Goal: Task Accomplishment & Management: Manage account settings

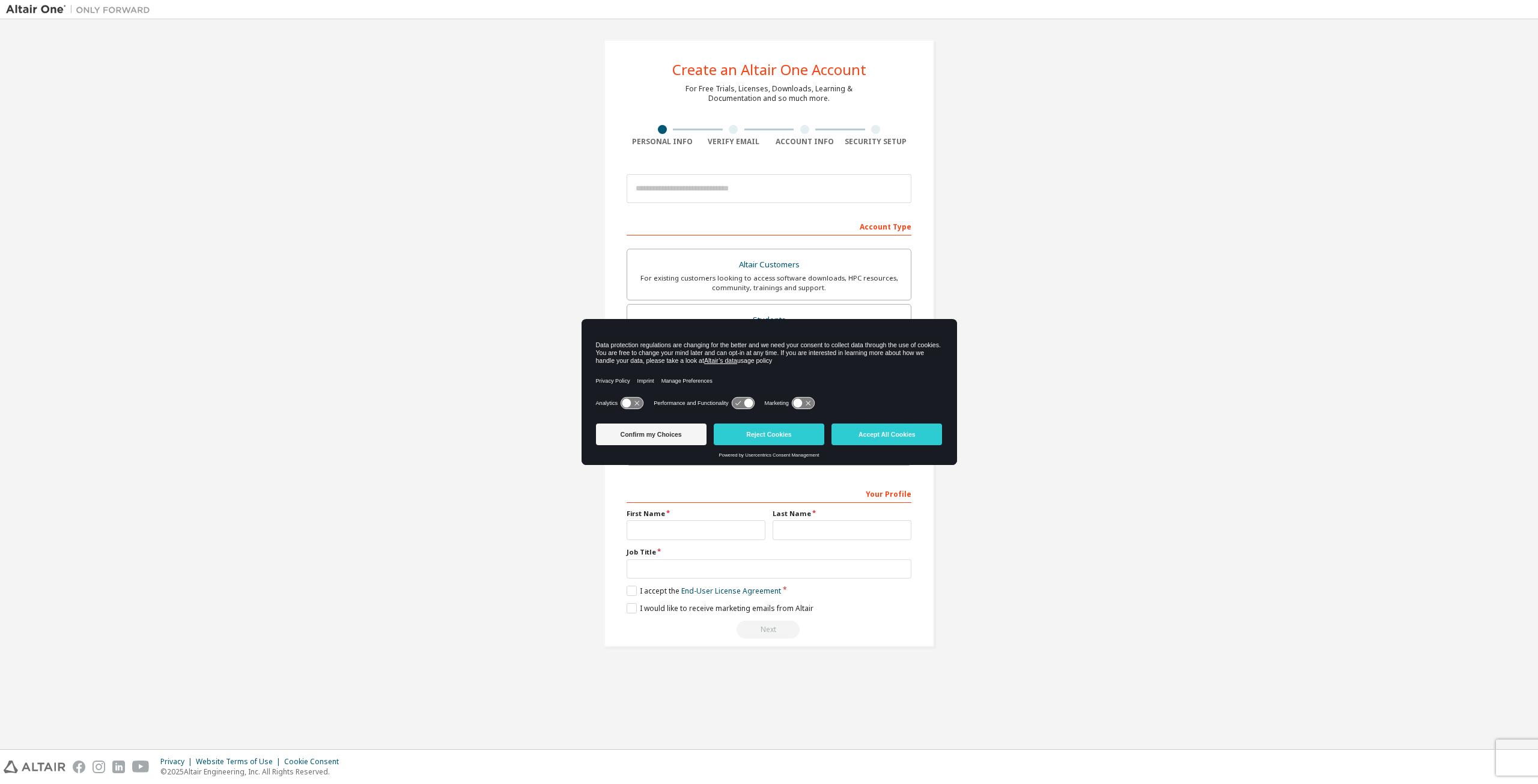
click at [744, 403] on icon at bounding box center [748, 403] width 9 height 9
click at [749, 432] on button "Reject Cookies" at bounding box center [769, 434] width 110 height 22
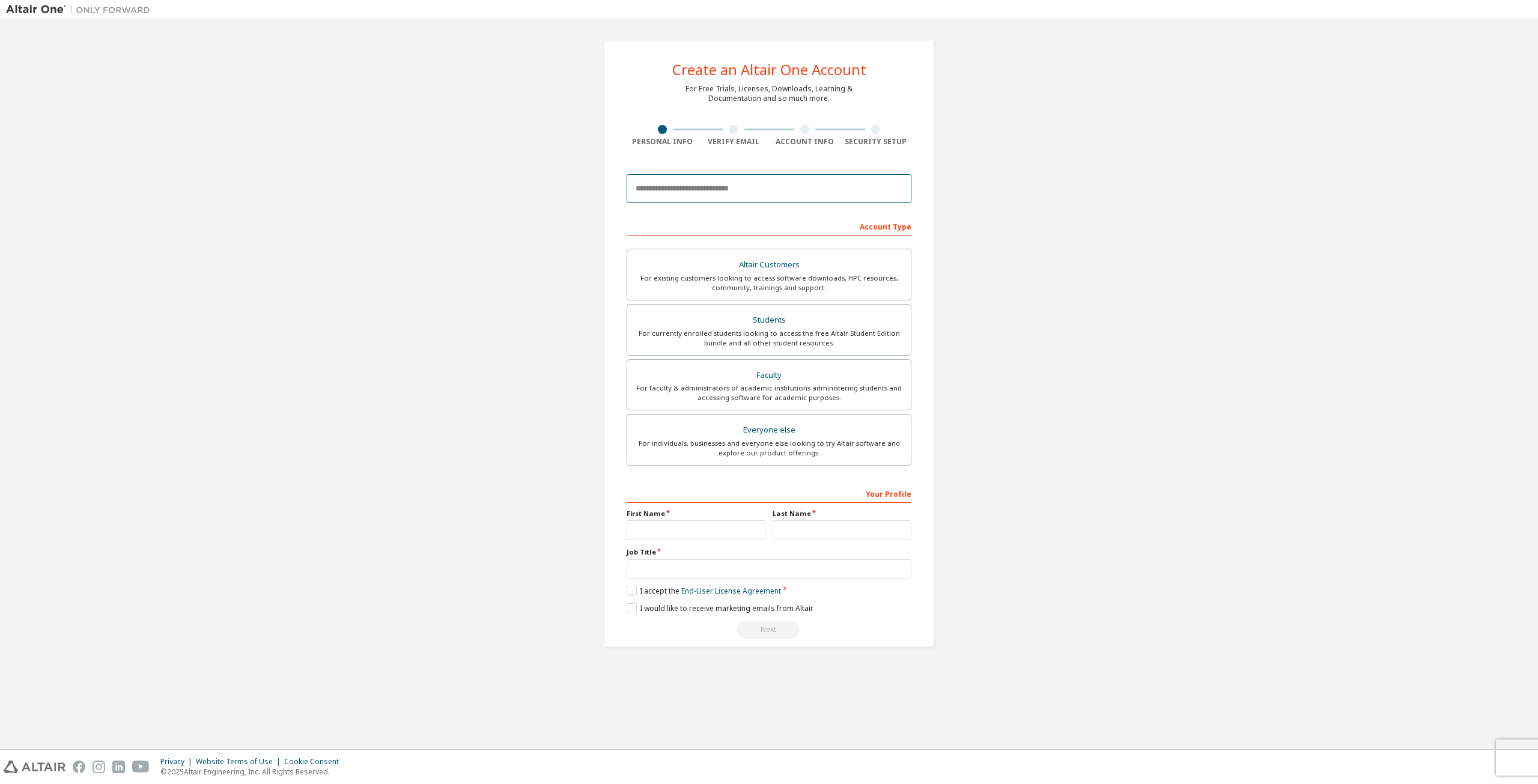
click at [692, 197] on input "email" at bounding box center [769, 189] width 285 height 29
click at [793, 184] on input "email" at bounding box center [769, 189] width 285 height 29
paste input "**********"
type input "**********"
click at [1005, 244] on div "**********" at bounding box center [769, 343] width 1526 height 636
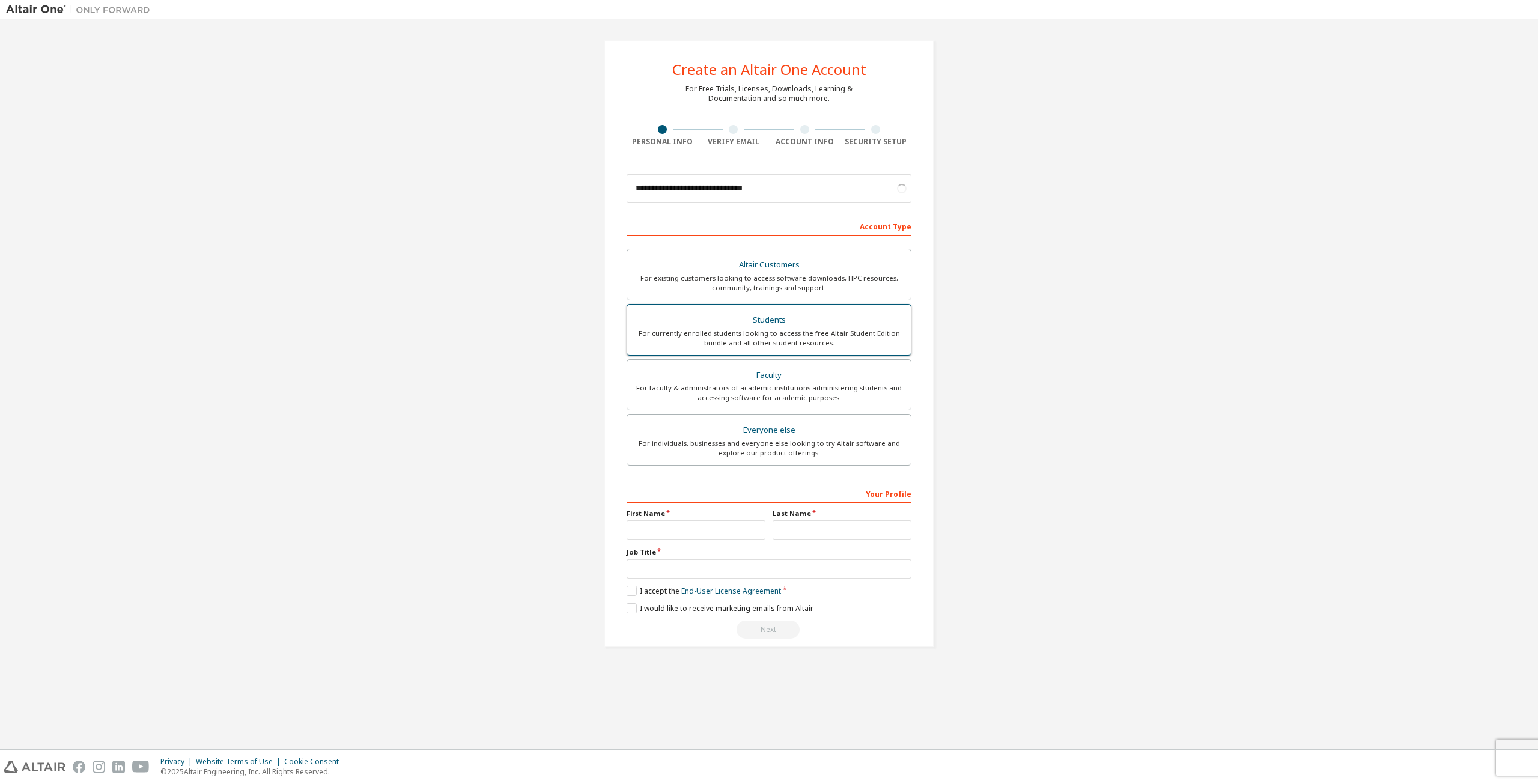
click at [748, 333] on div "For currently enrolled students looking to access the free Altair Student Editi…" at bounding box center [769, 338] width 269 height 19
click at [673, 528] on input "text" at bounding box center [696, 530] width 138 height 20
type input "********"
type input "*******"
click at [743, 576] on input "text" at bounding box center [769, 569] width 285 height 20
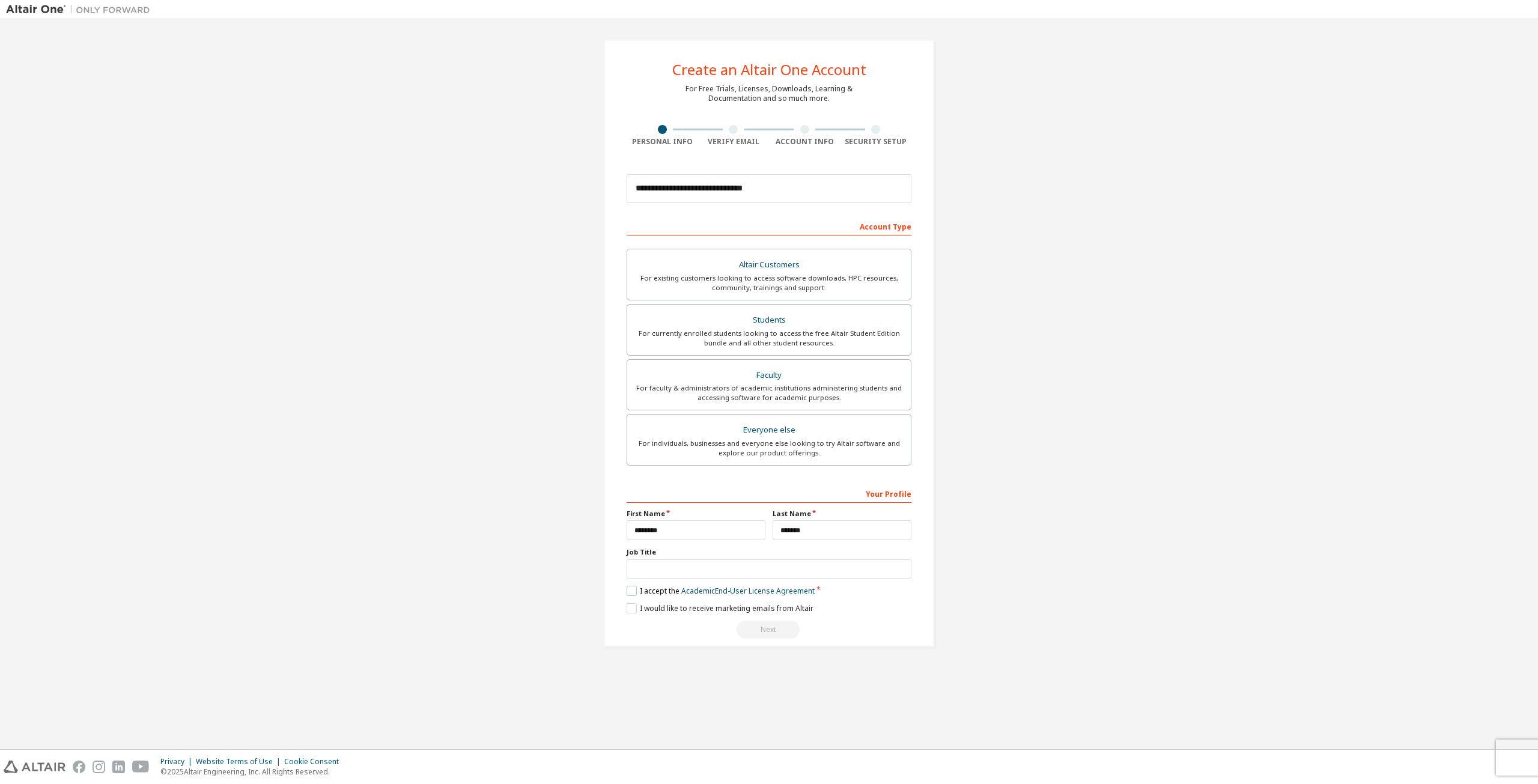
click at [632, 589] on label "I accept the Academic End-User License Agreement" at bounding box center [721, 590] width 188 height 10
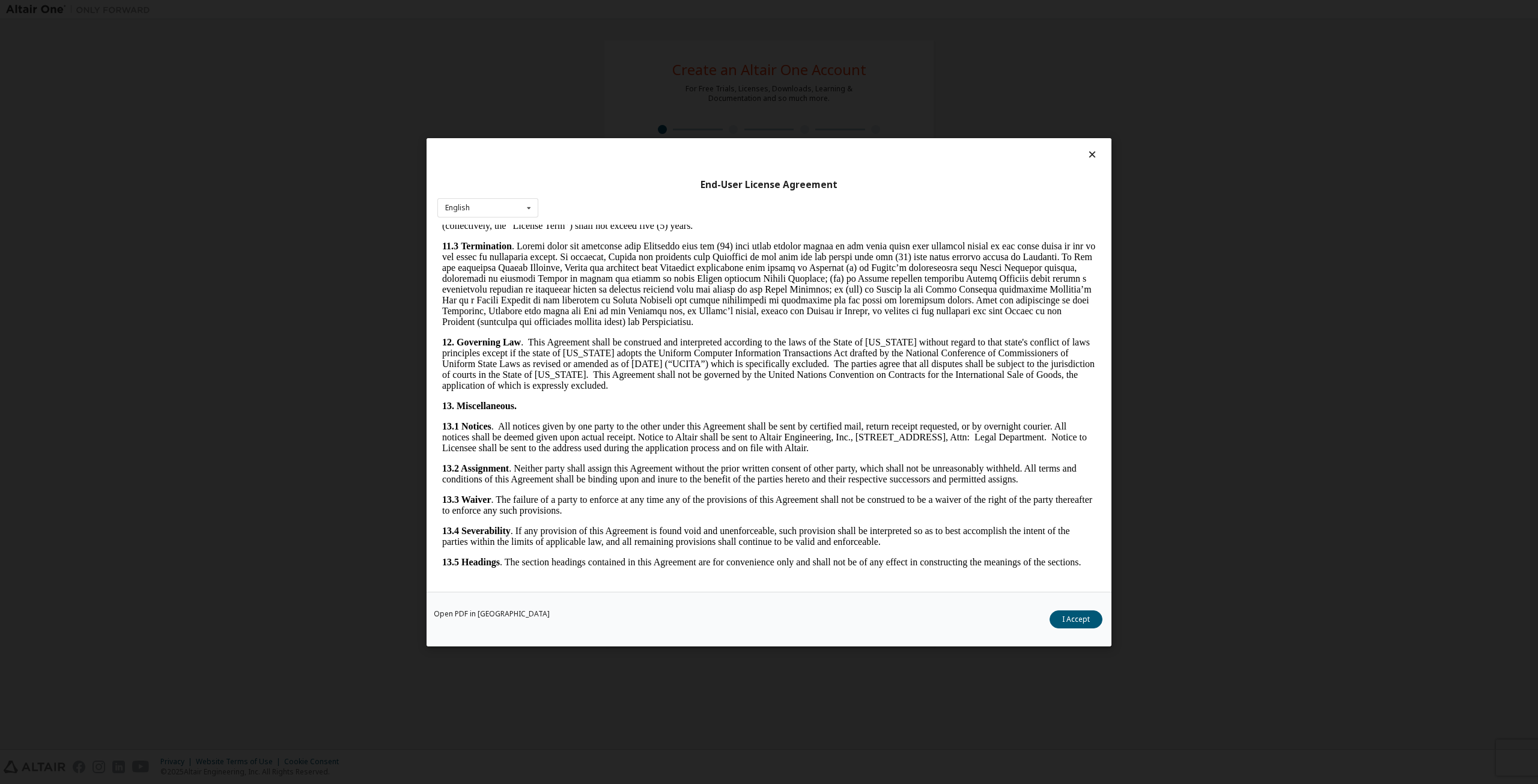
scroll to position [1705, 0]
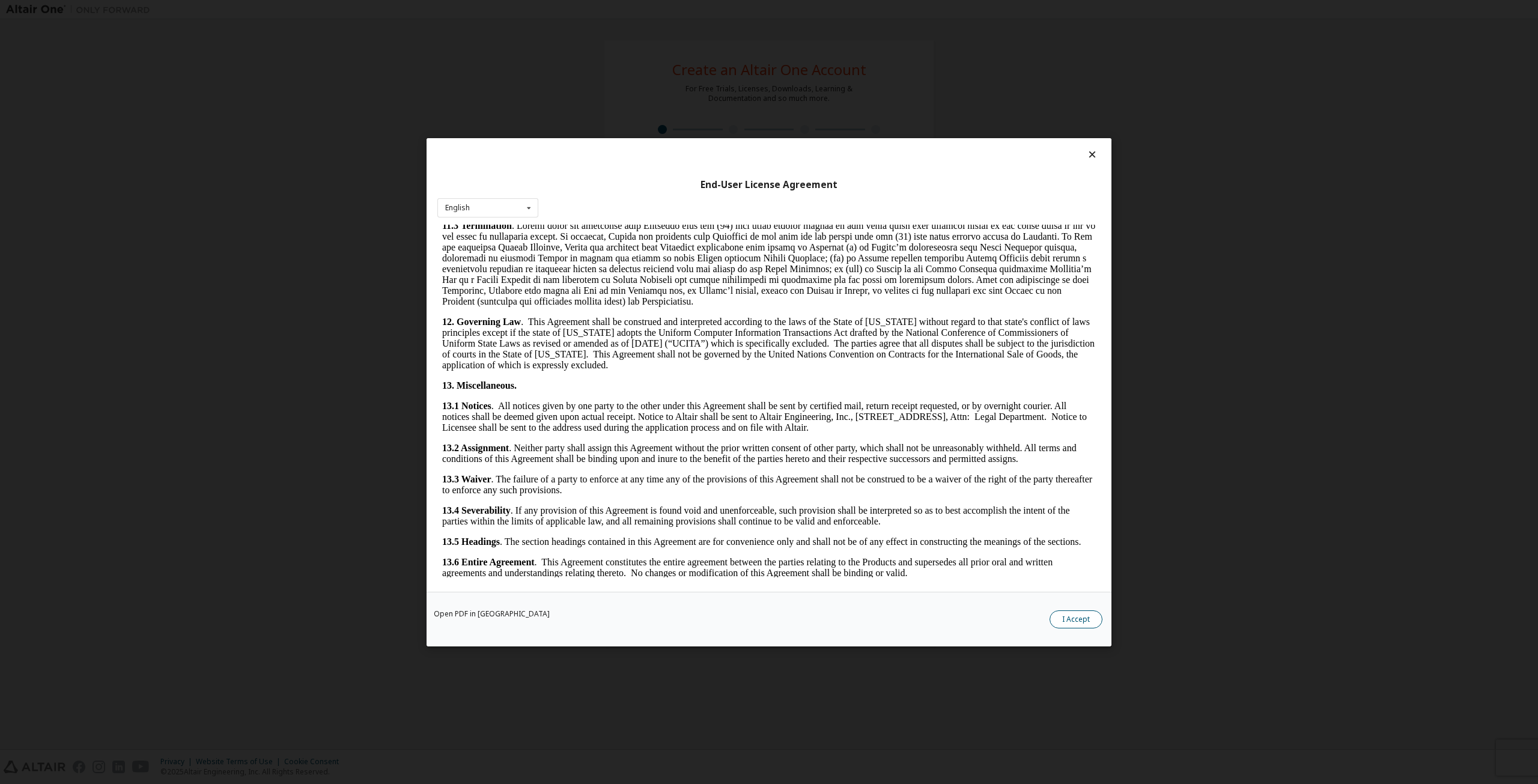
click at [1070, 612] on button "I Accept" at bounding box center [1075, 619] width 53 height 18
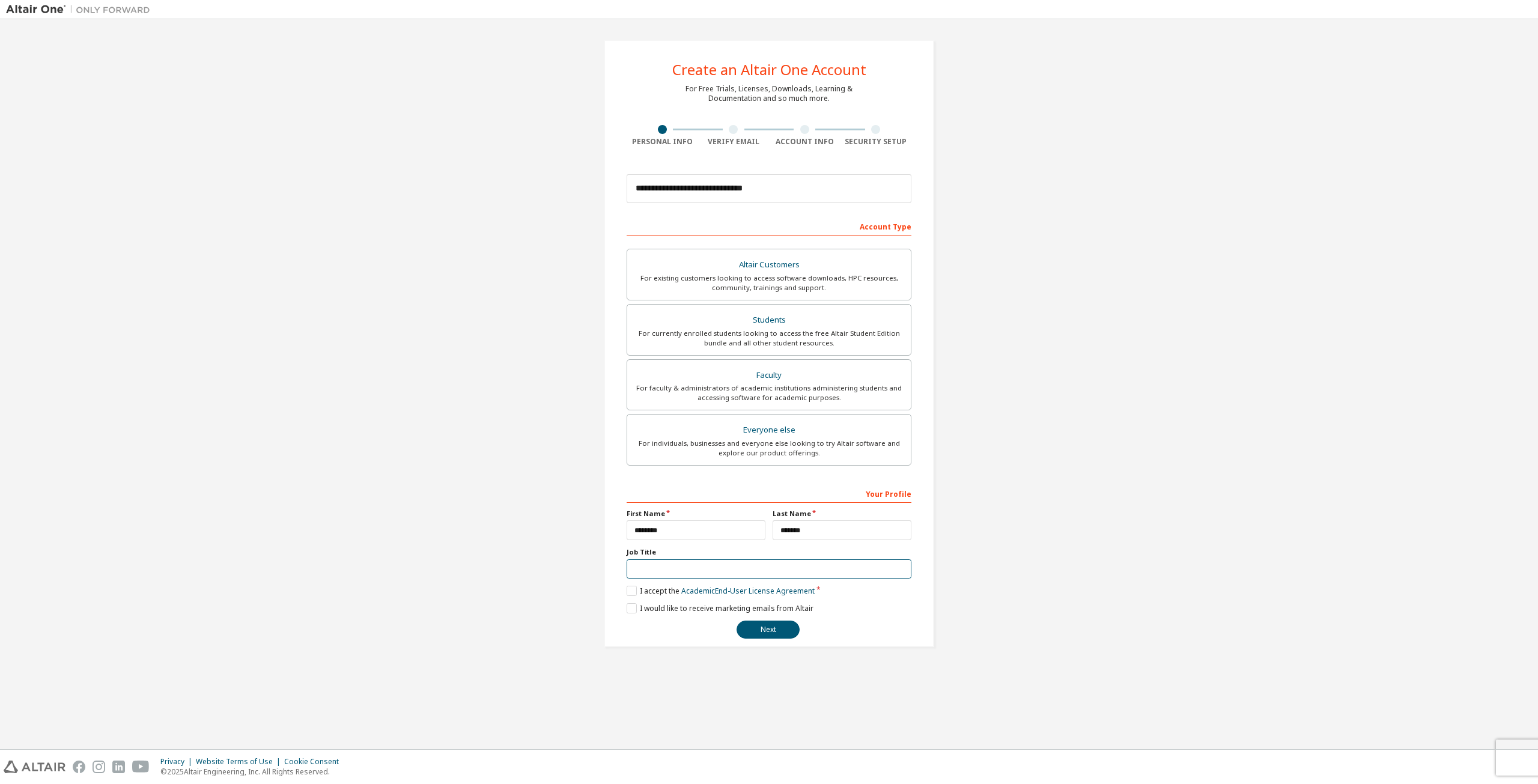
click at [661, 564] on input "text" at bounding box center [769, 569] width 285 height 20
click at [1035, 556] on div "**********" at bounding box center [769, 343] width 1526 height 636
click at [759, 629] on button "Next" at bounding box center [767, 629] width 63 height 18
click at [688, 563] on input "**********" at bounding box center [769, 569] width 285 height 20
click at [706, 569] on input "**********" at bounding box center [769, 569] width 285 height 20
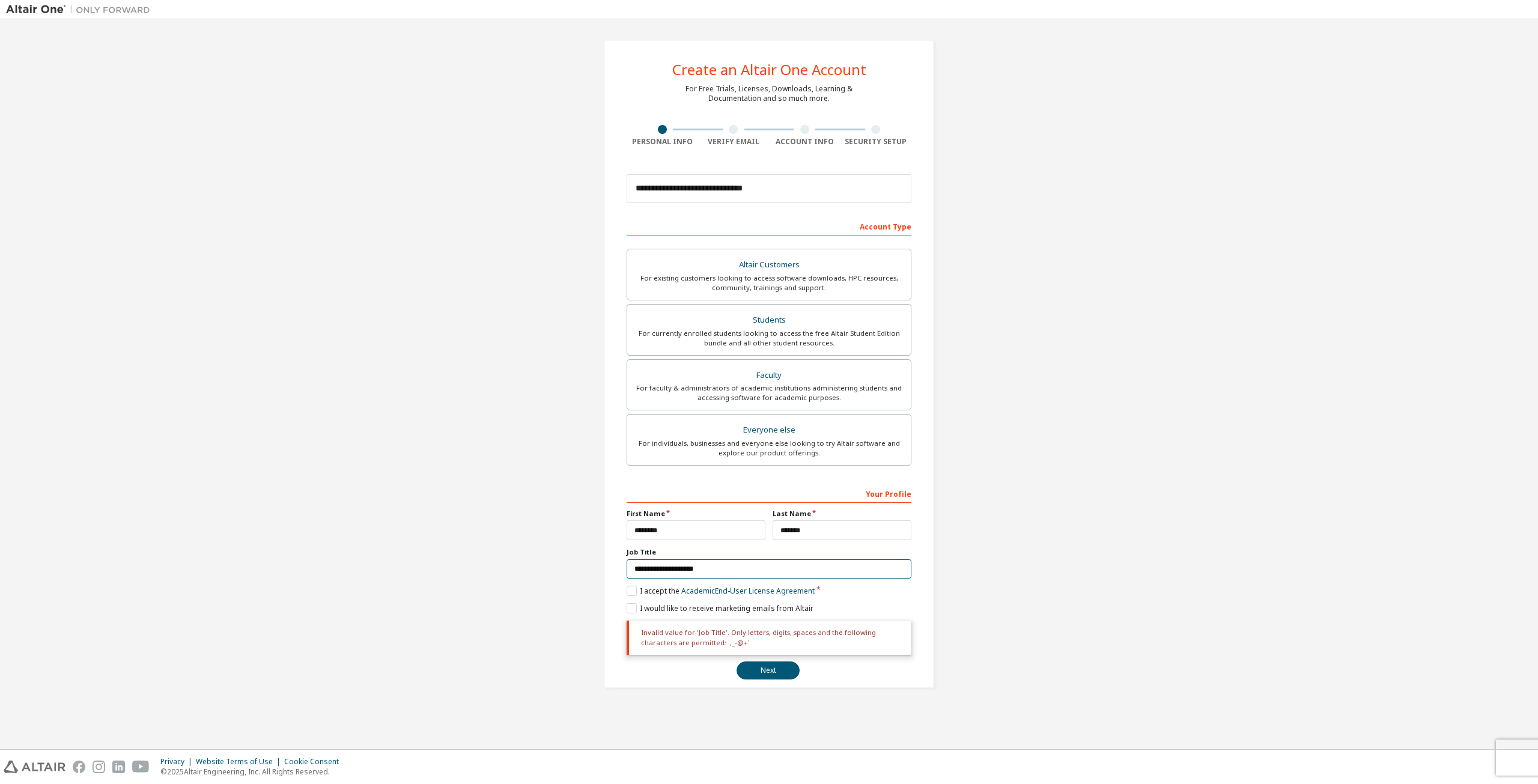
click at [646, 571] on input "**********" at bounding box center [769, 569] width 285 height 20
type input "**********"
click at [523, 544] on div "**********" at bounding box center [769, 364] width 1526 height 677
click at [769, 675] on button "Next" at bounding box center [767, 670] width 63 height 18
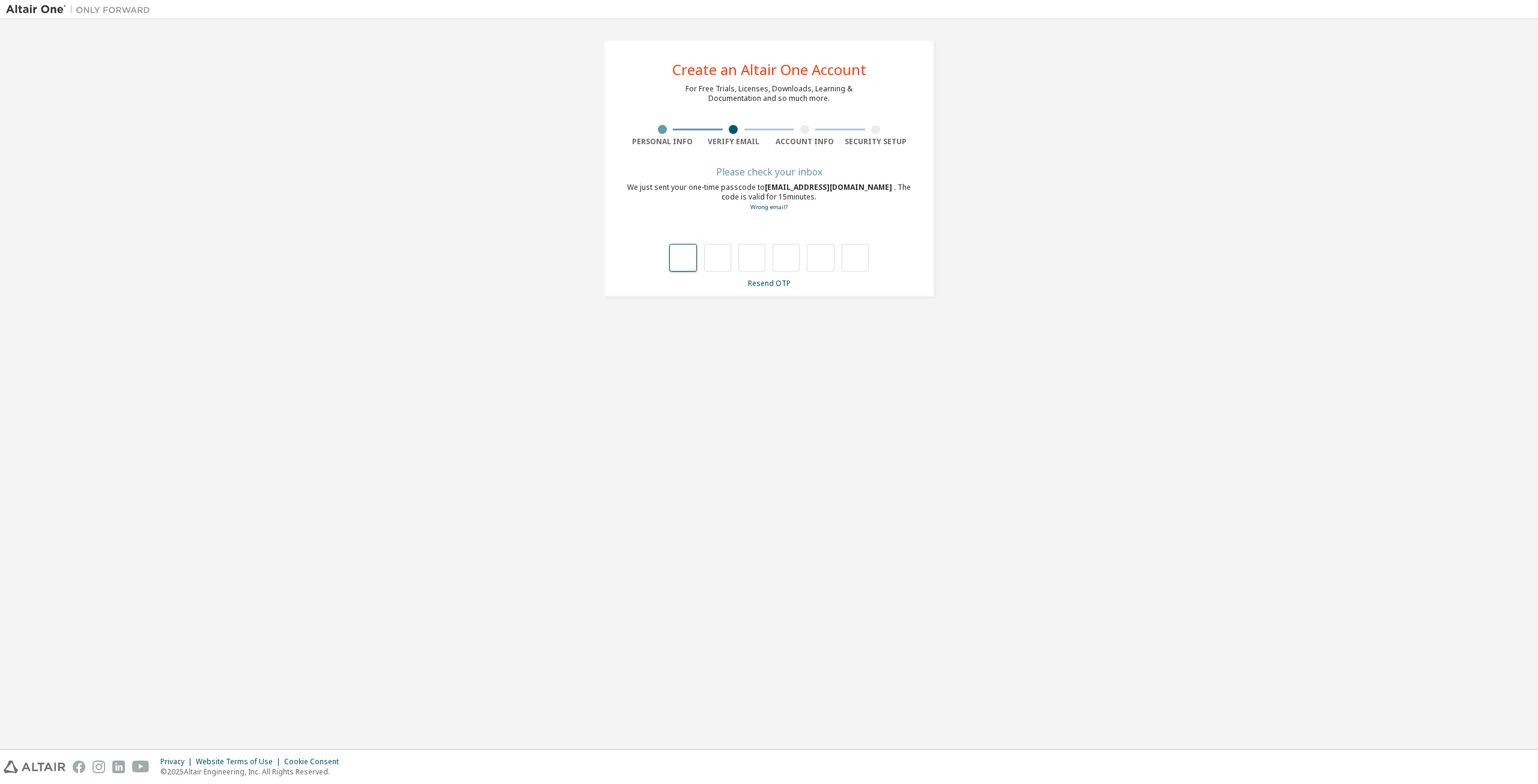
click at [681, 263] on input "text" at bounding box center [682, 257] width 27 height 28
type input "*"
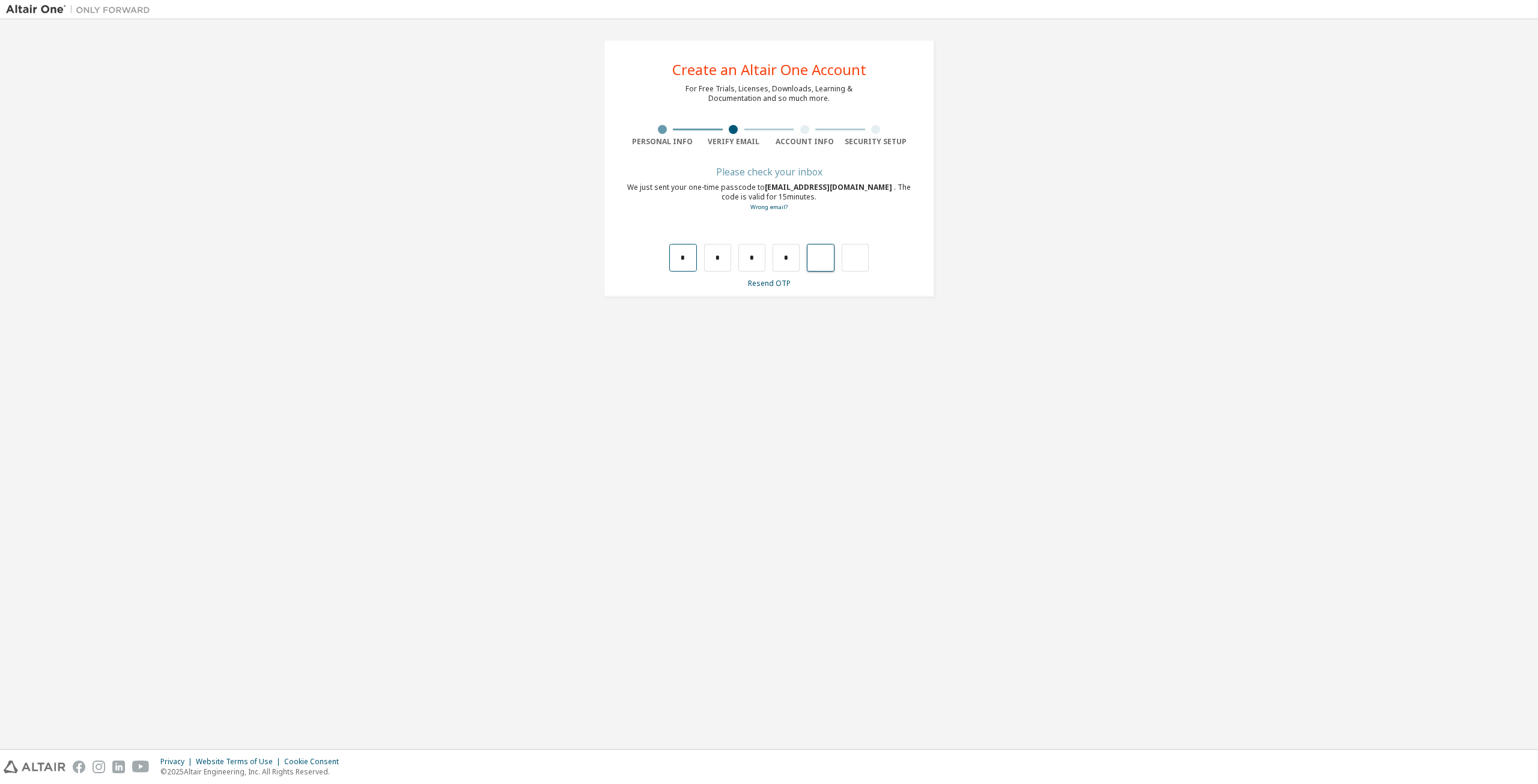
type input "*"
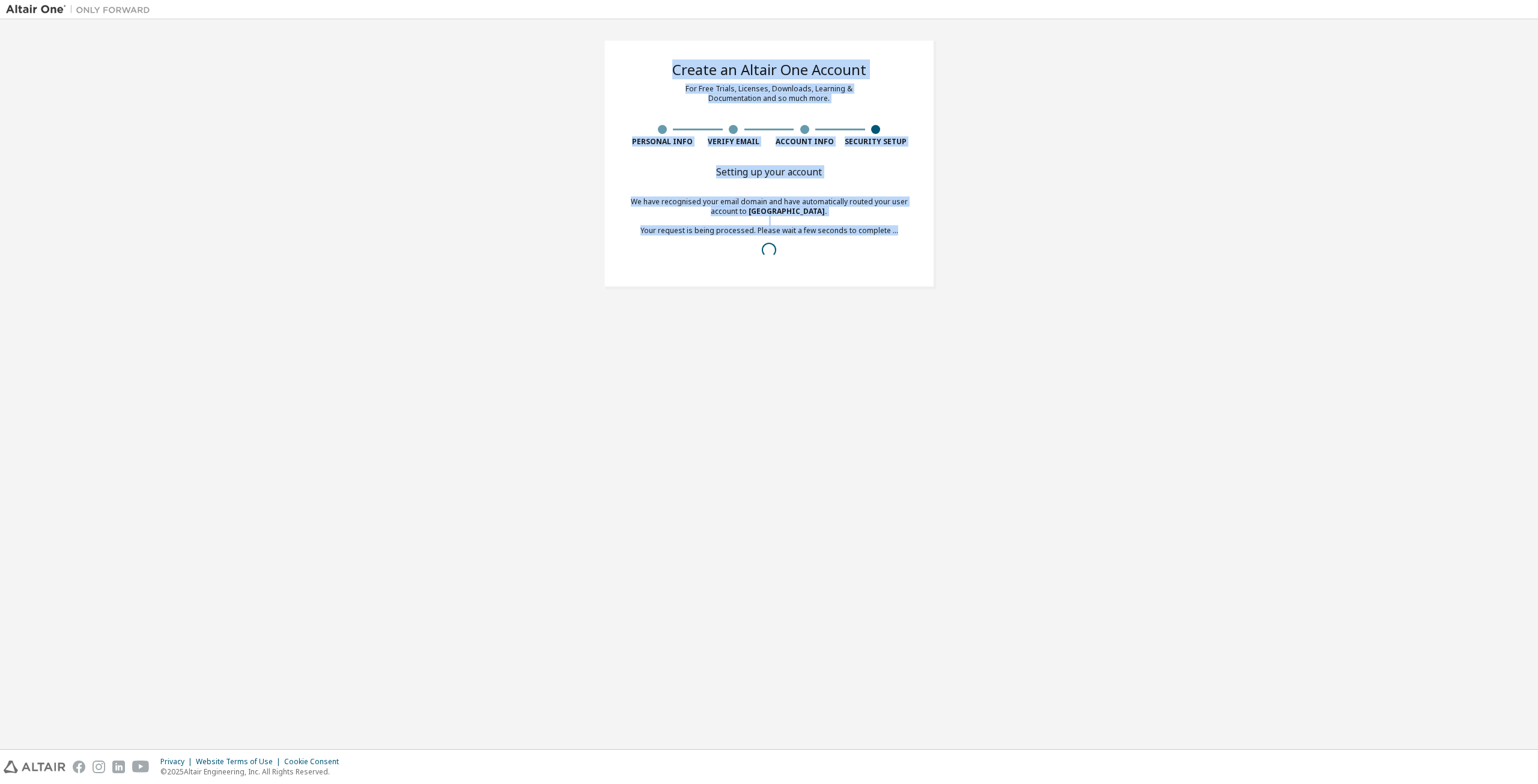
drag, startPoint x: 672, startPoint y: 77, endPoint x: 909, endPoint y: 242, distance: 288.8
click at [909, 242] on div "Create an Altair One Account For Free Trials, Licenses, Downloads, Learning & D…" at bounding box center [769, 163] width 331 height 247
click at [996, 182] on div "Create an Altair One Account For Free Trials, Licenses, Downloads, Learning & D…" at bounding box center [769, 163] width 1526 height 276
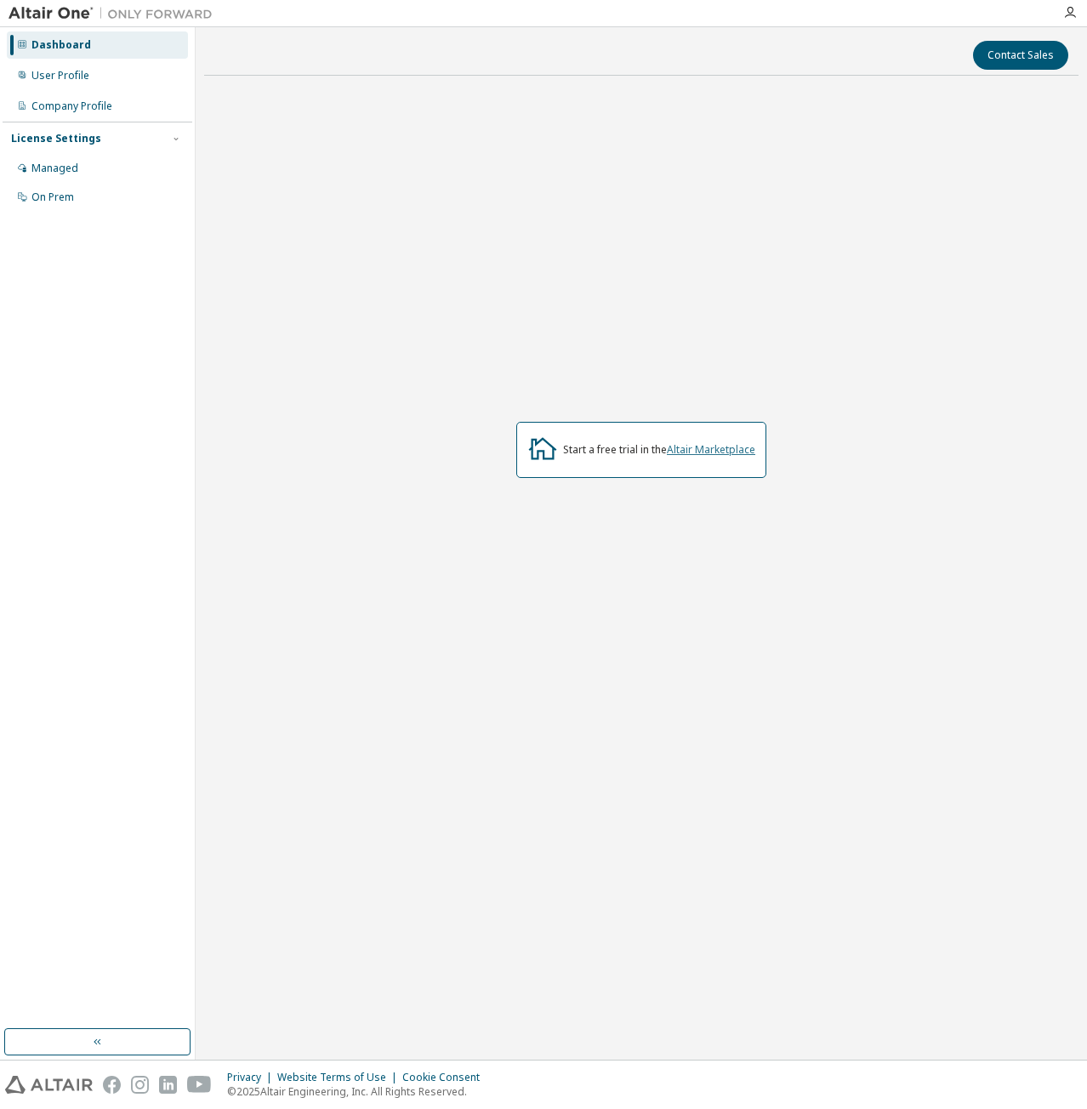
click at [702, 452] on link "Altair Marketplace" at bounding box center [711, 449] width 88 height 14
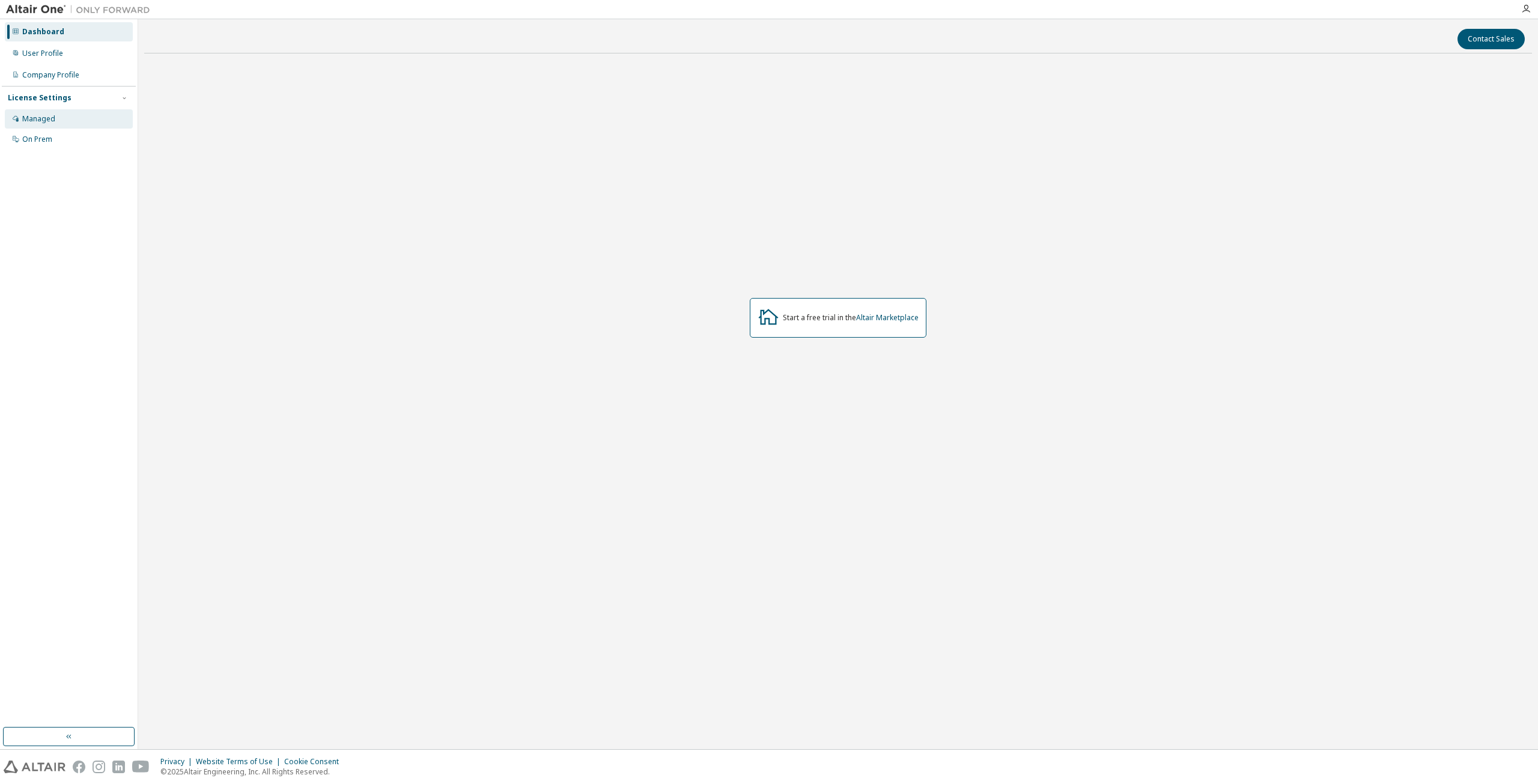
click at [67, 116] on div "Managed" at bounding box center [69, 119] width 128 height 19
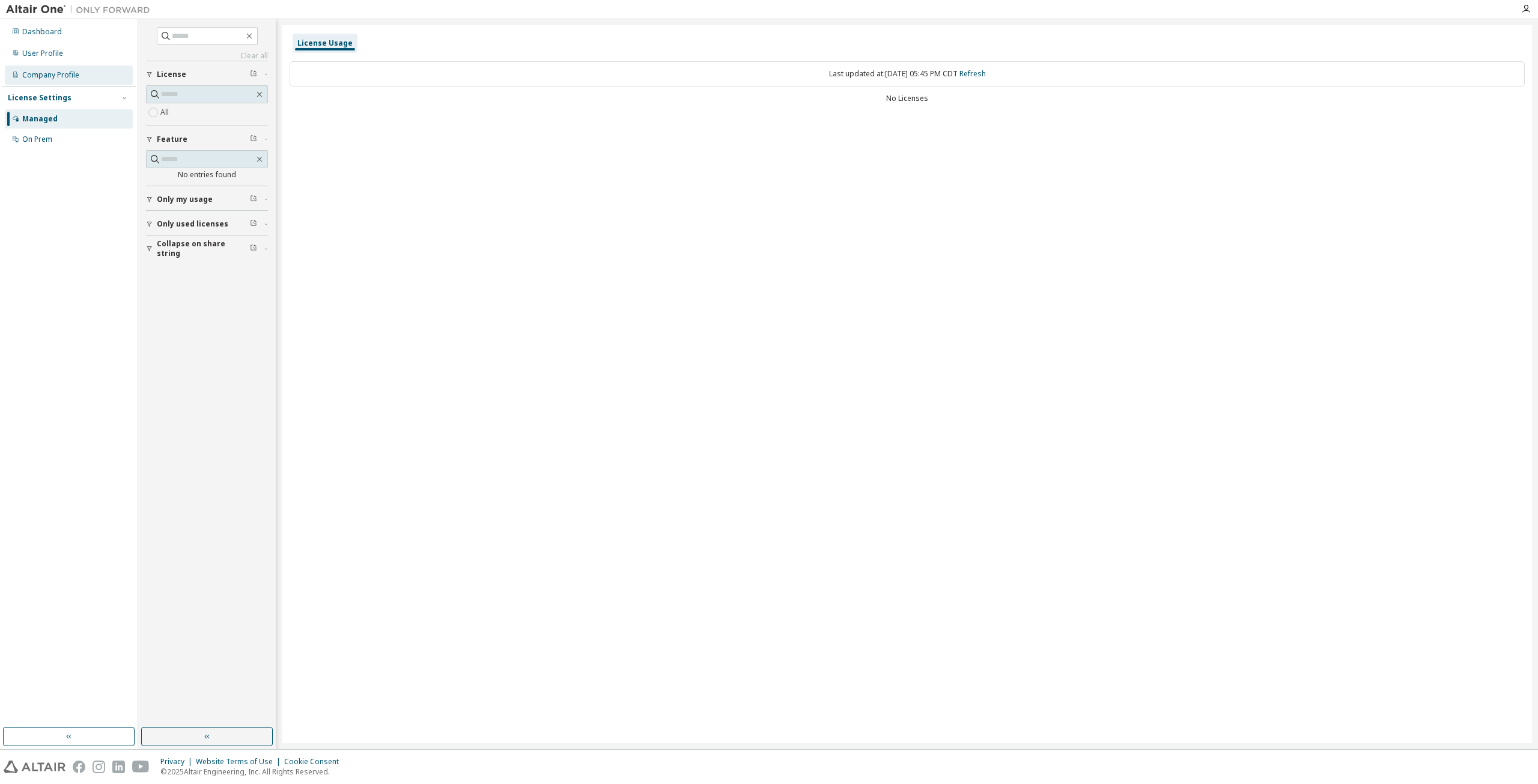
click at [75, 75] on div "Company Profile" at bounding box center [50, 75] width 57 height 10
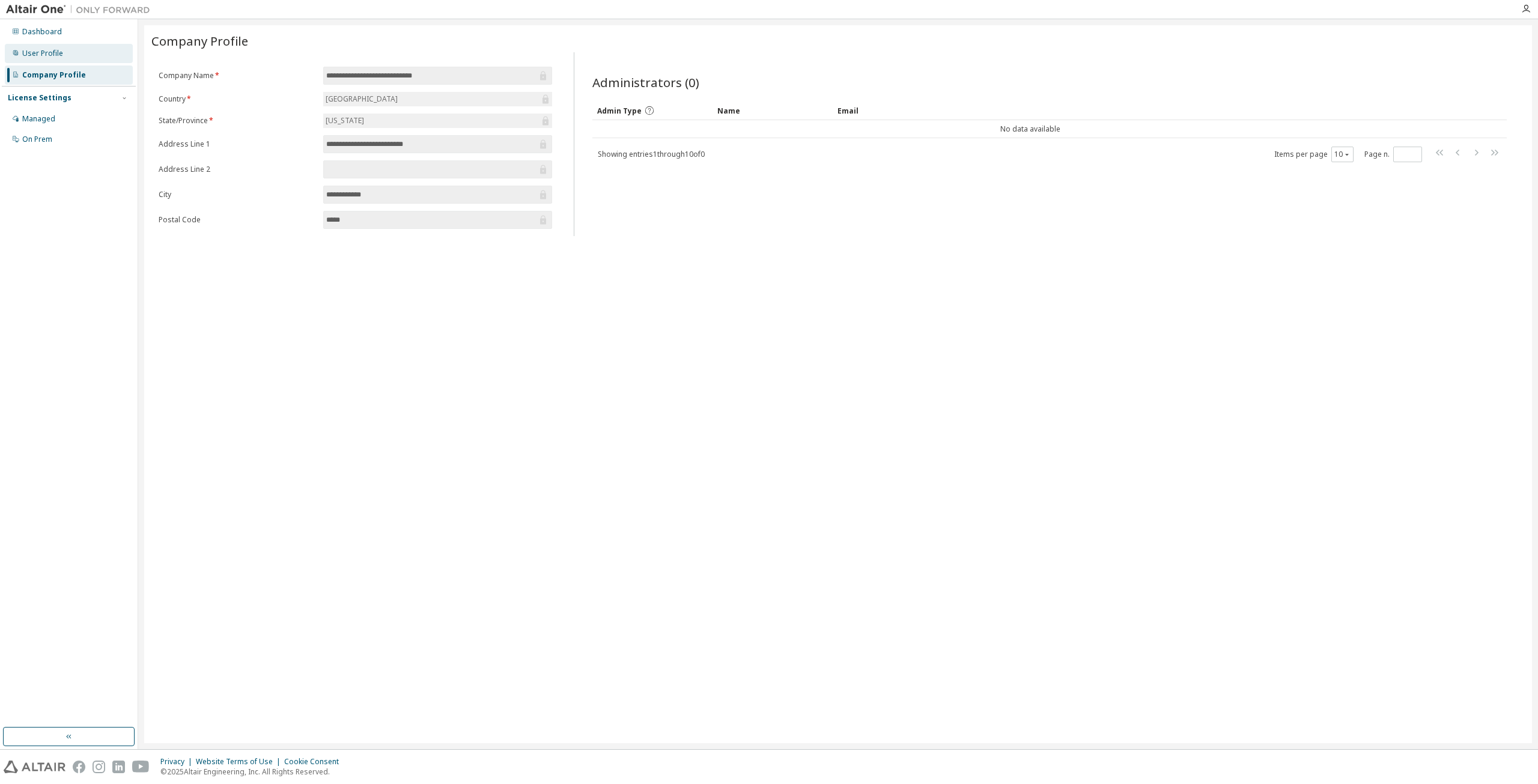
click at [74, 57] on div "User Profile" at bounding box center [69, 53] width 128 height 19
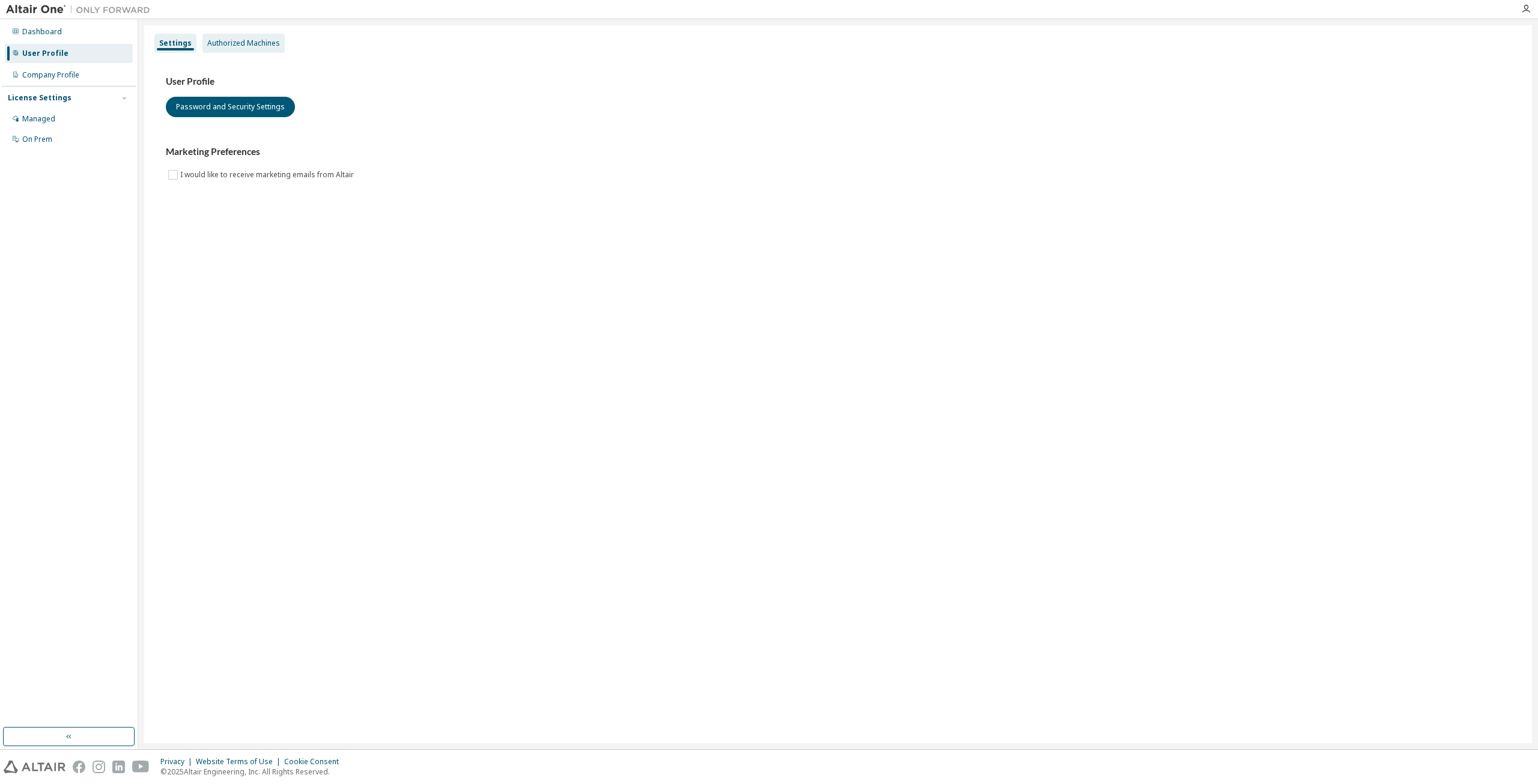
click at [227, 40] on div "Authorized Machines" at bounding box center [243, 43] width 73 height 10
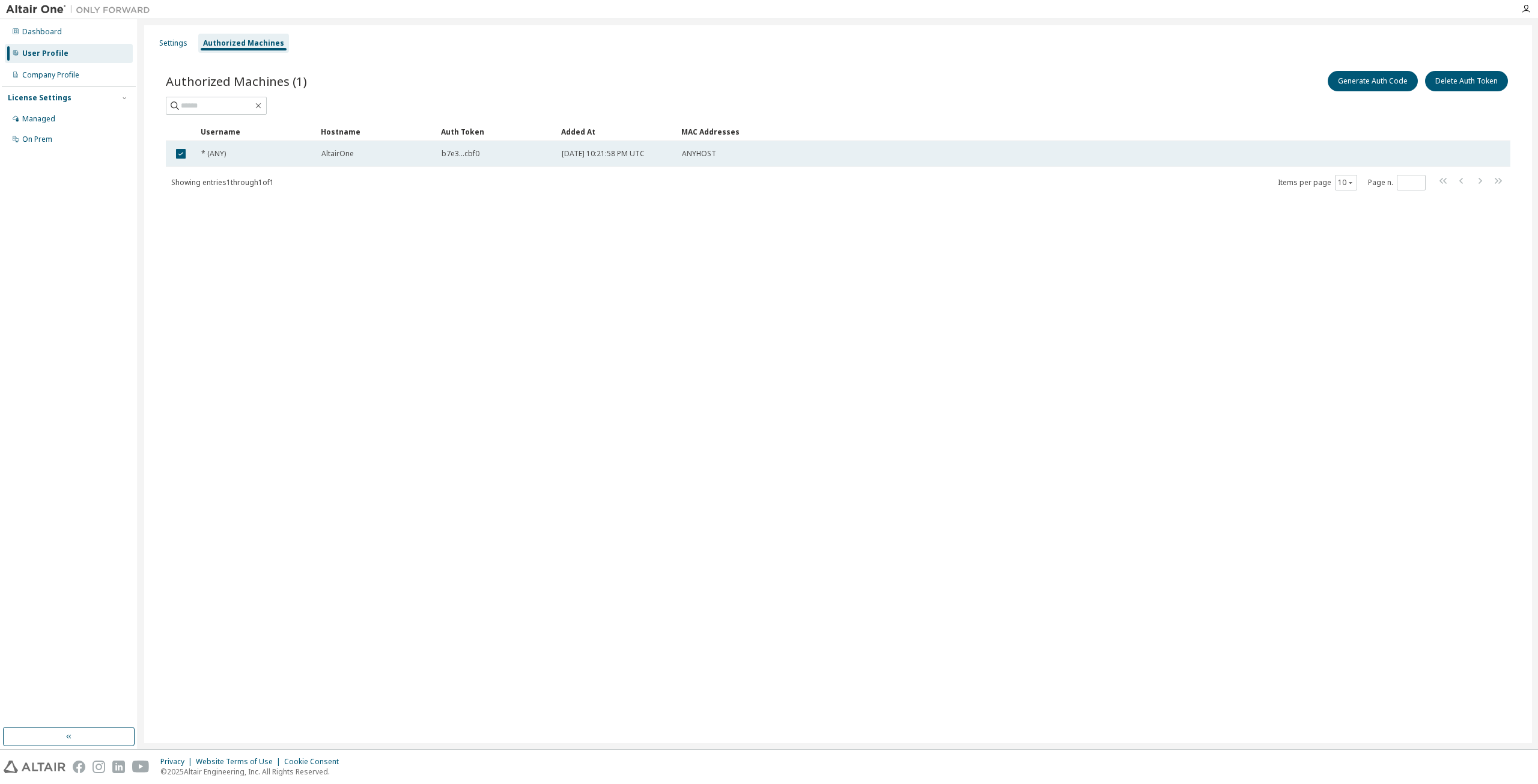
click at [496, 156] on div "b7e3...cbf0" at bounding box center [496, 154] width 110 height 10
click at [452, 149] on span "b7e3...cbf0" at bounding box center [461, 154] width 38 height 10
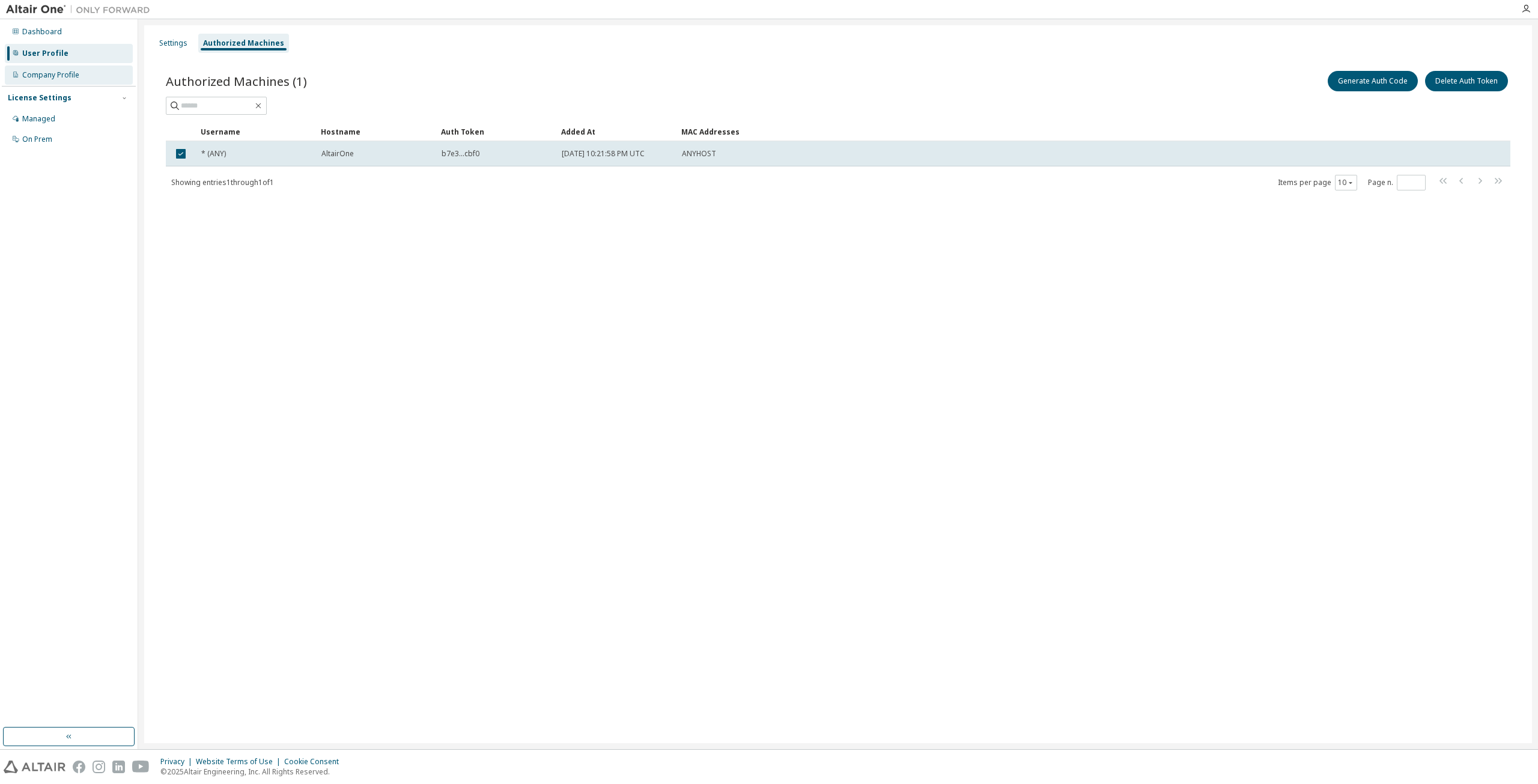
click at [47, 74] on div "Company Profile" at bounding box center [50, 75] width 57 height 10
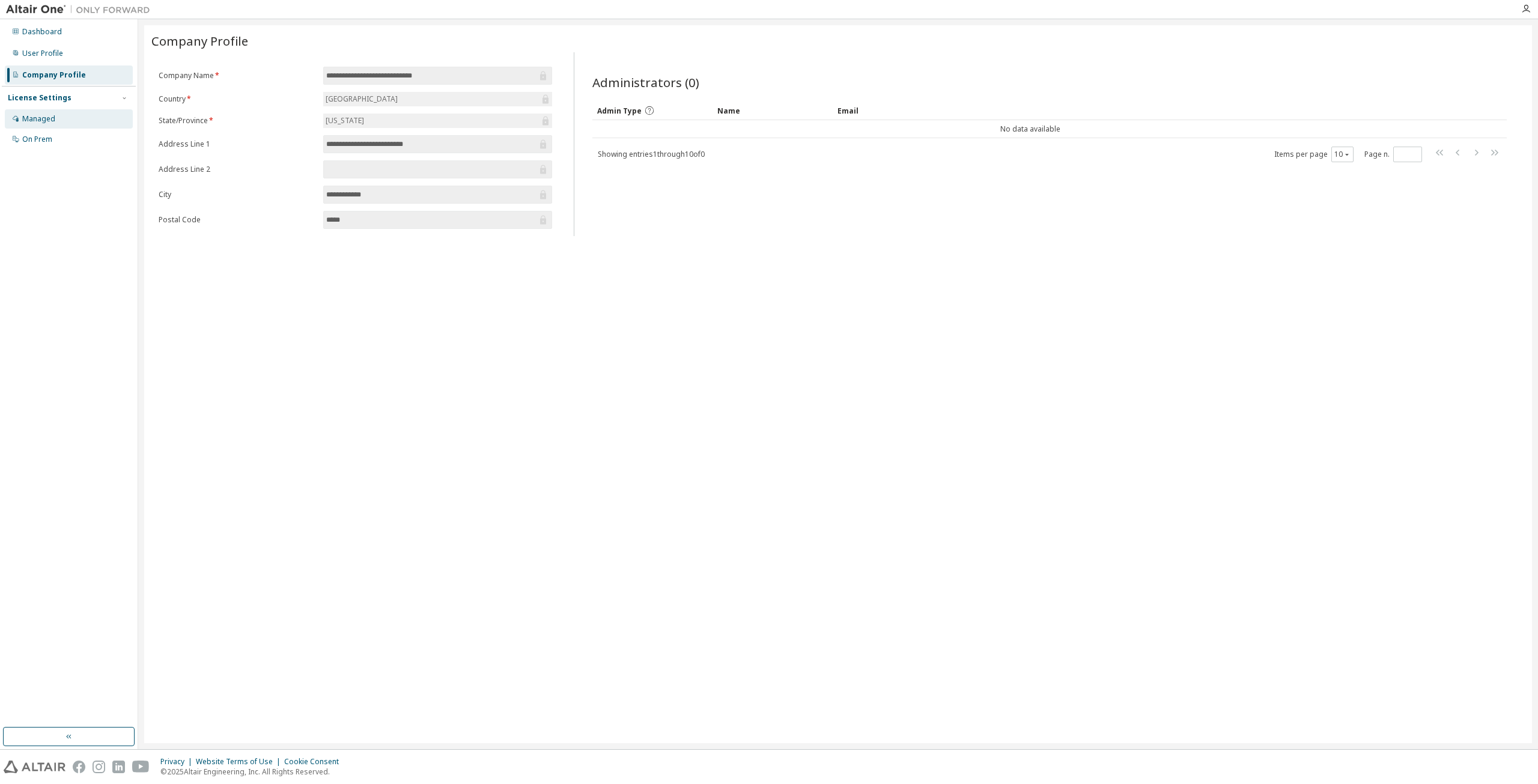
click at [61, 115] on div "Managed" at bounding box center [69, 119] width 128 height 19
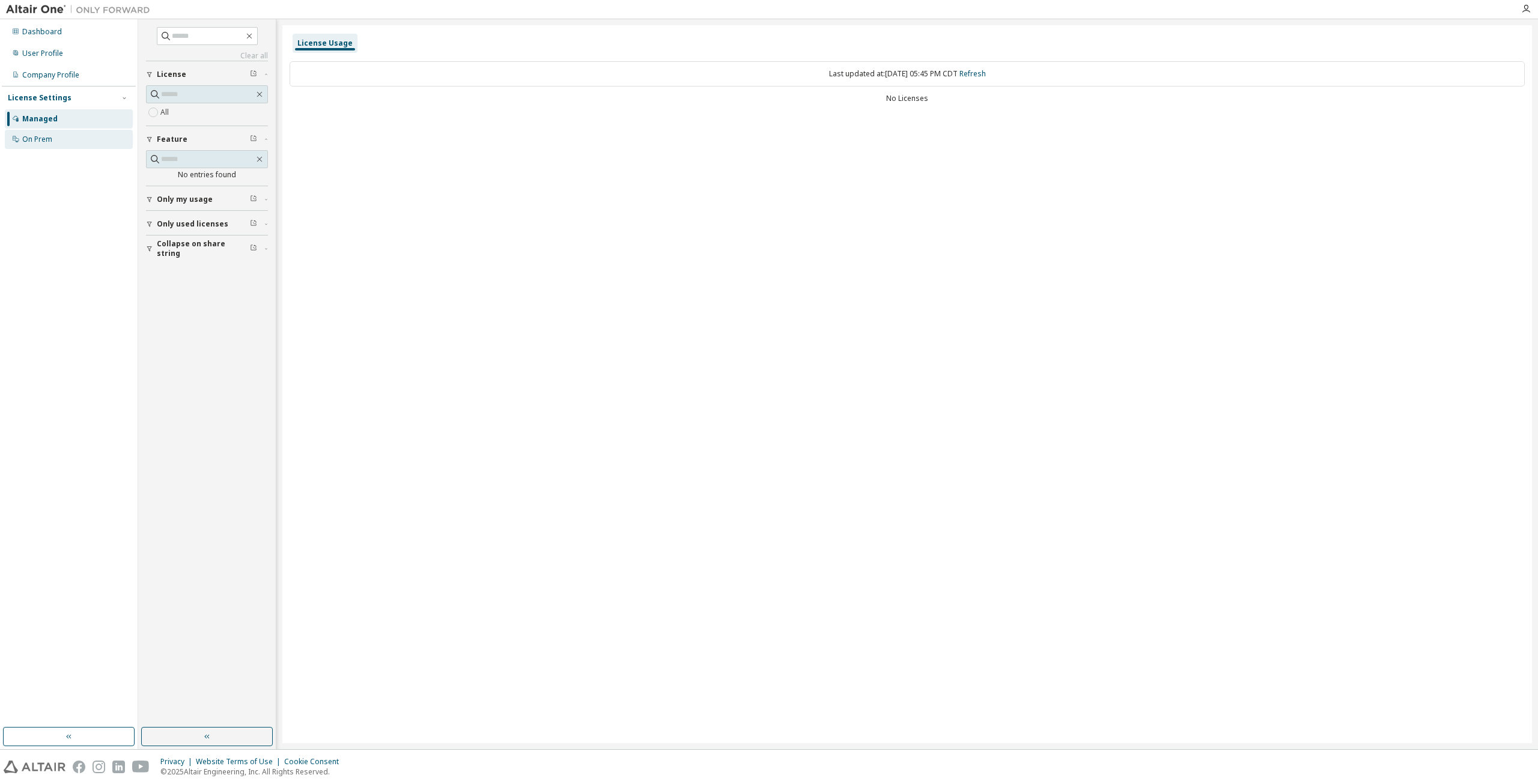
click at [61, 138] on div "On Prem" at bounding box center [69, 139] width 128 height 19
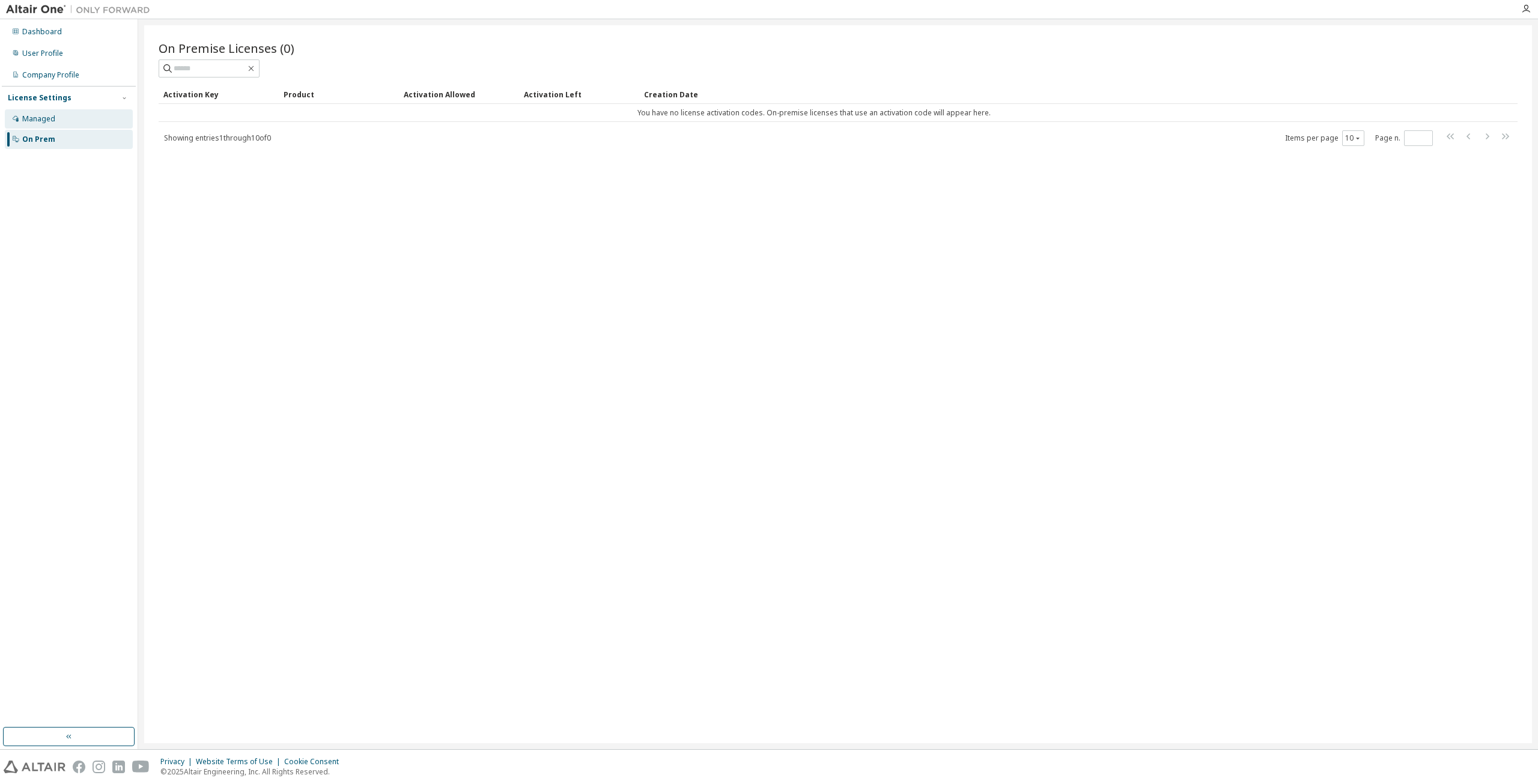
click at [79, 113] on div "Managed" at bounding box center [69, 119] width 128 height 19
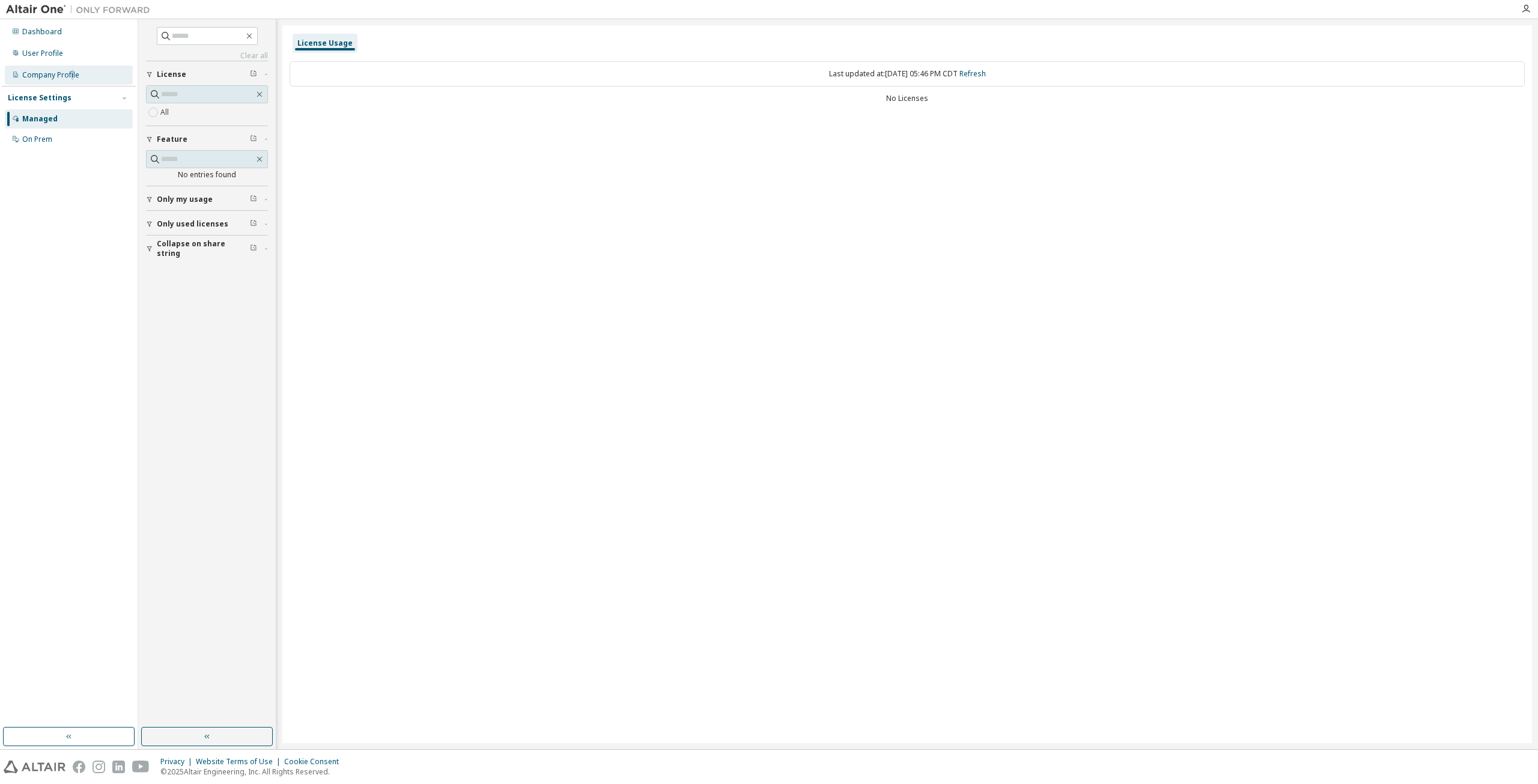
click at [71, 69] on div "Company Profile" at bounding box center [69, 75] width 128 height 19
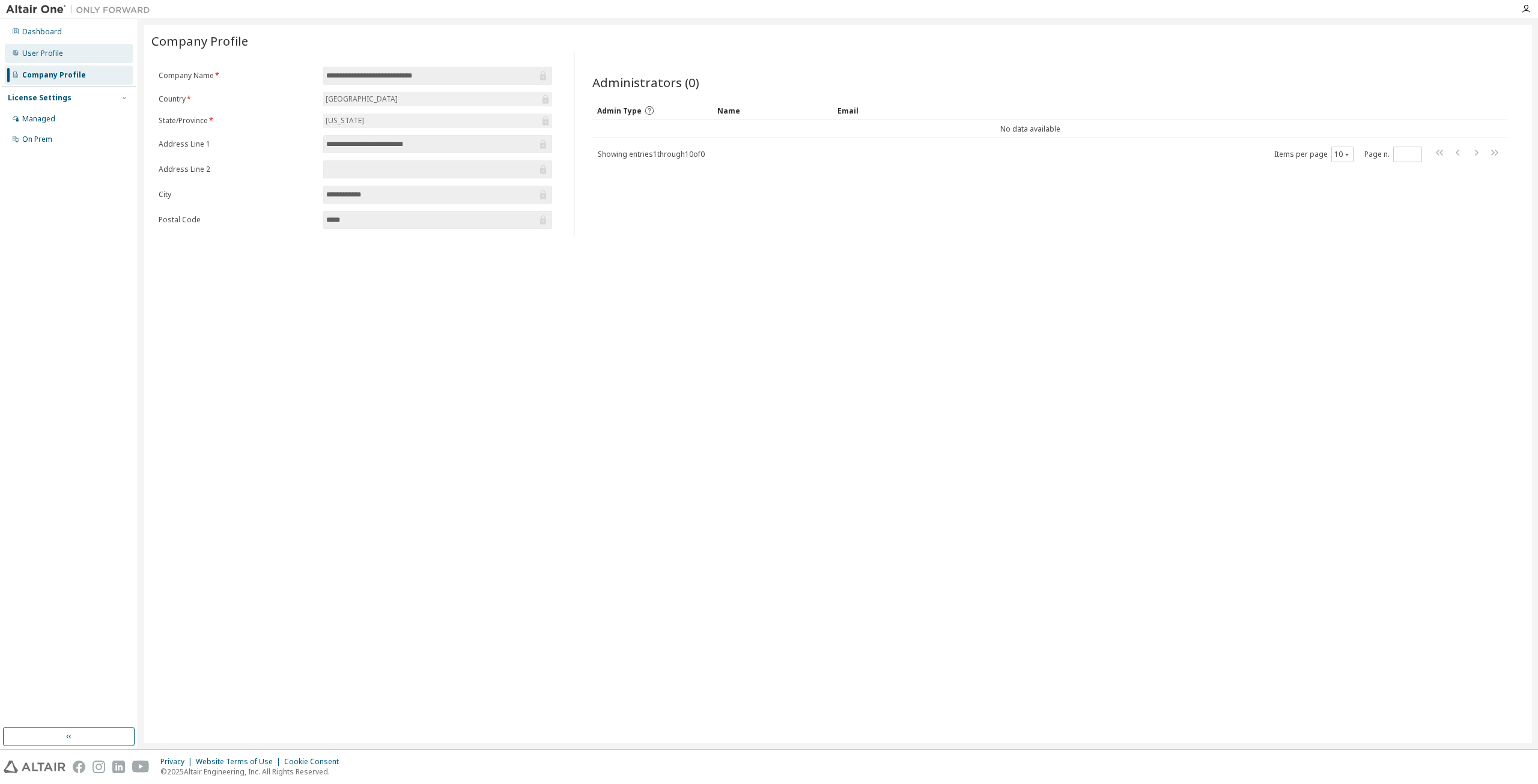
click at [73, 55] on div "User Profile" at bounding box center [69, 53] width 128 height 19
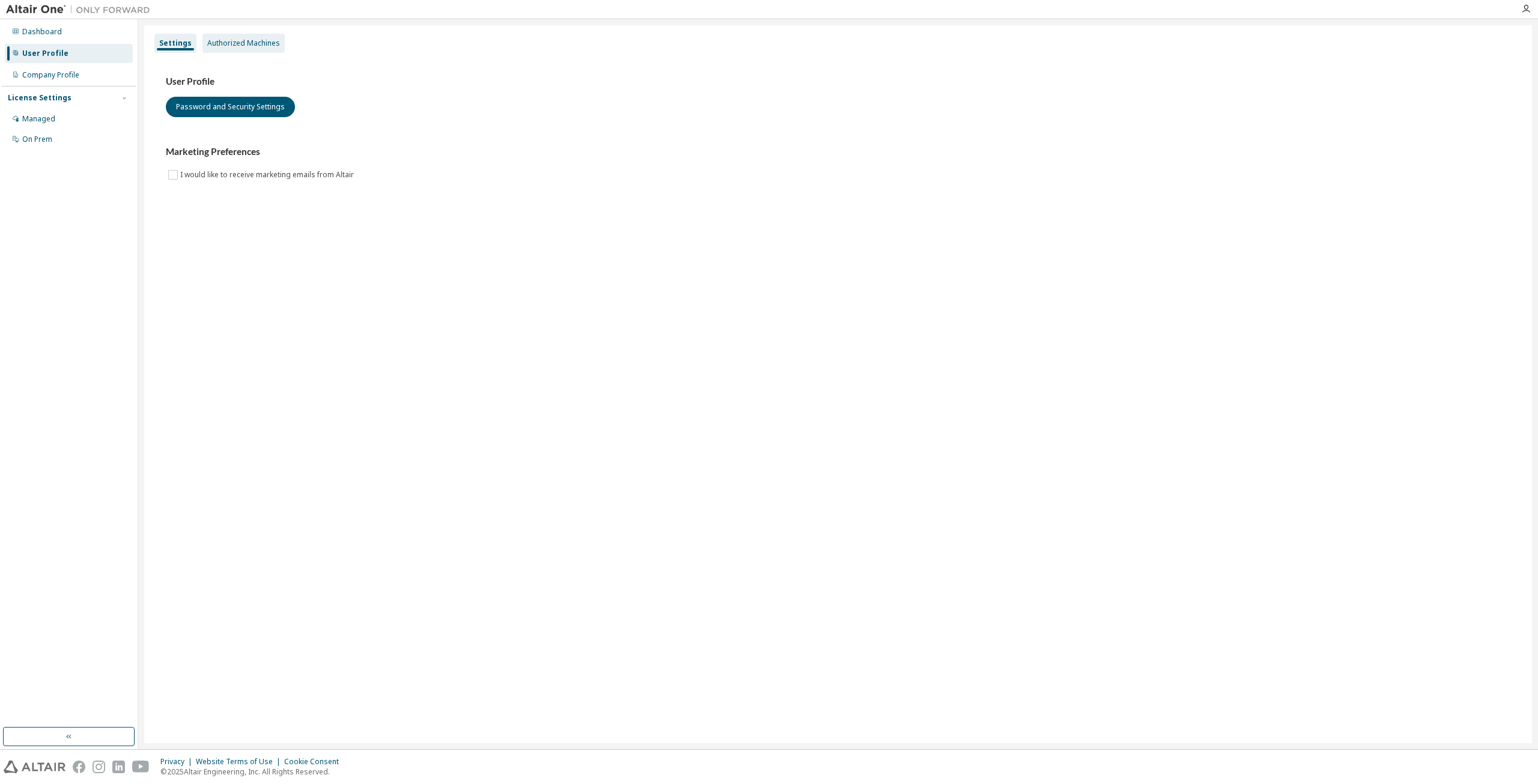
click at [230, 50] on div "Authorized Machines" at bounding box center [244, 43] width 82 height 19
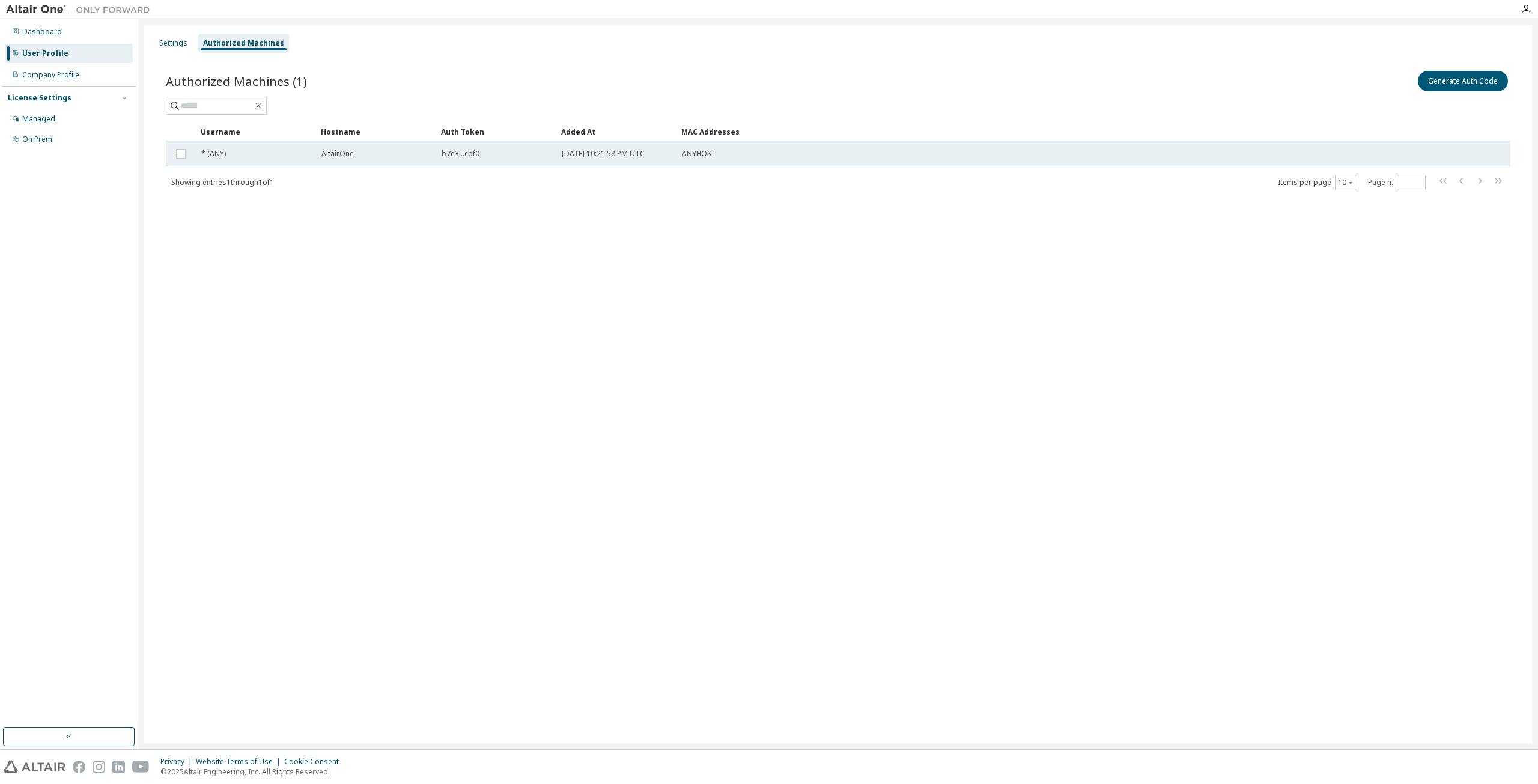
click at [173, 155] on td at bounding box center [181, 154] width 30 height 25
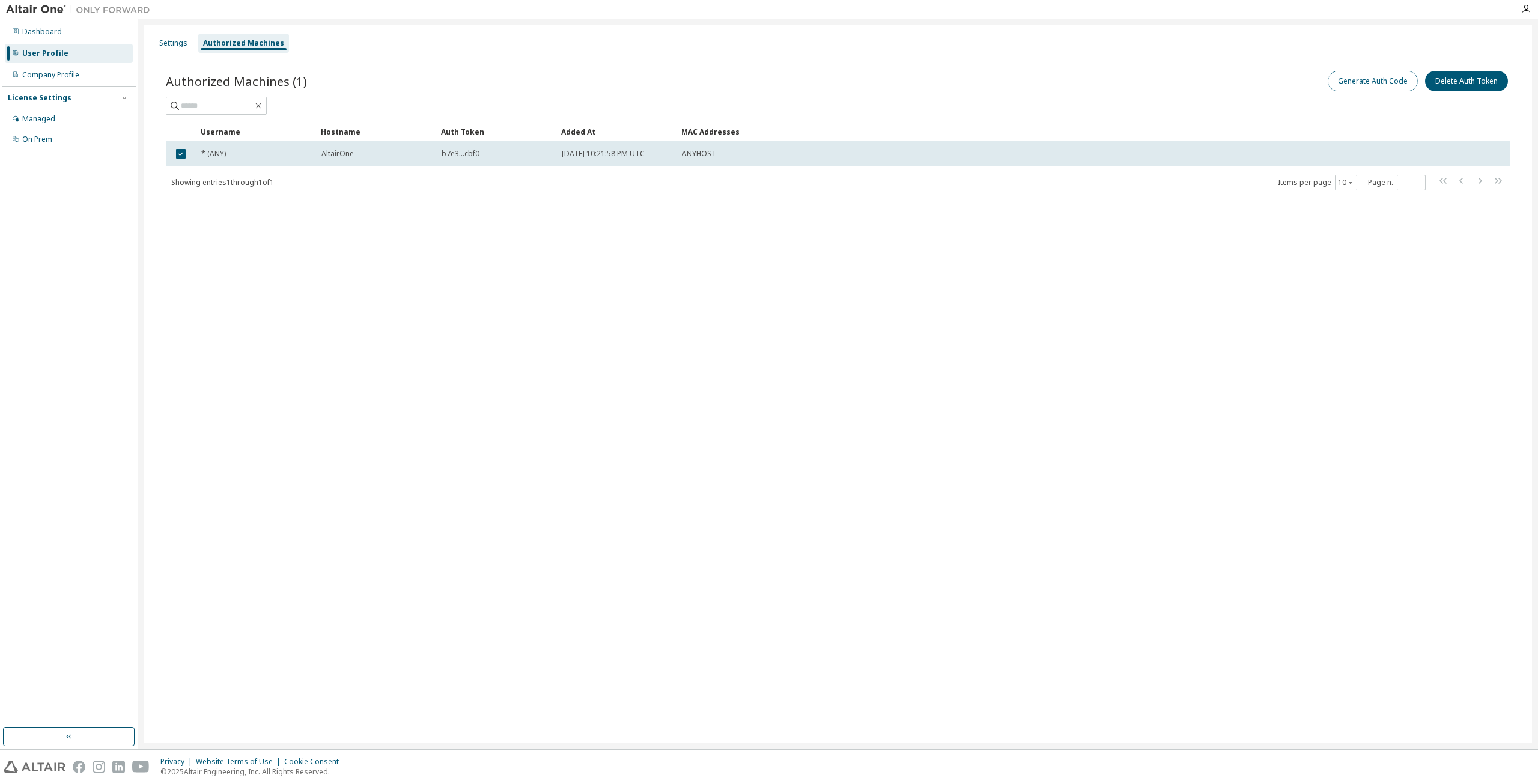
click at [1348, 82] on button "Generate Auth Code" at bounding box center [1373, 81] width 90 height 20
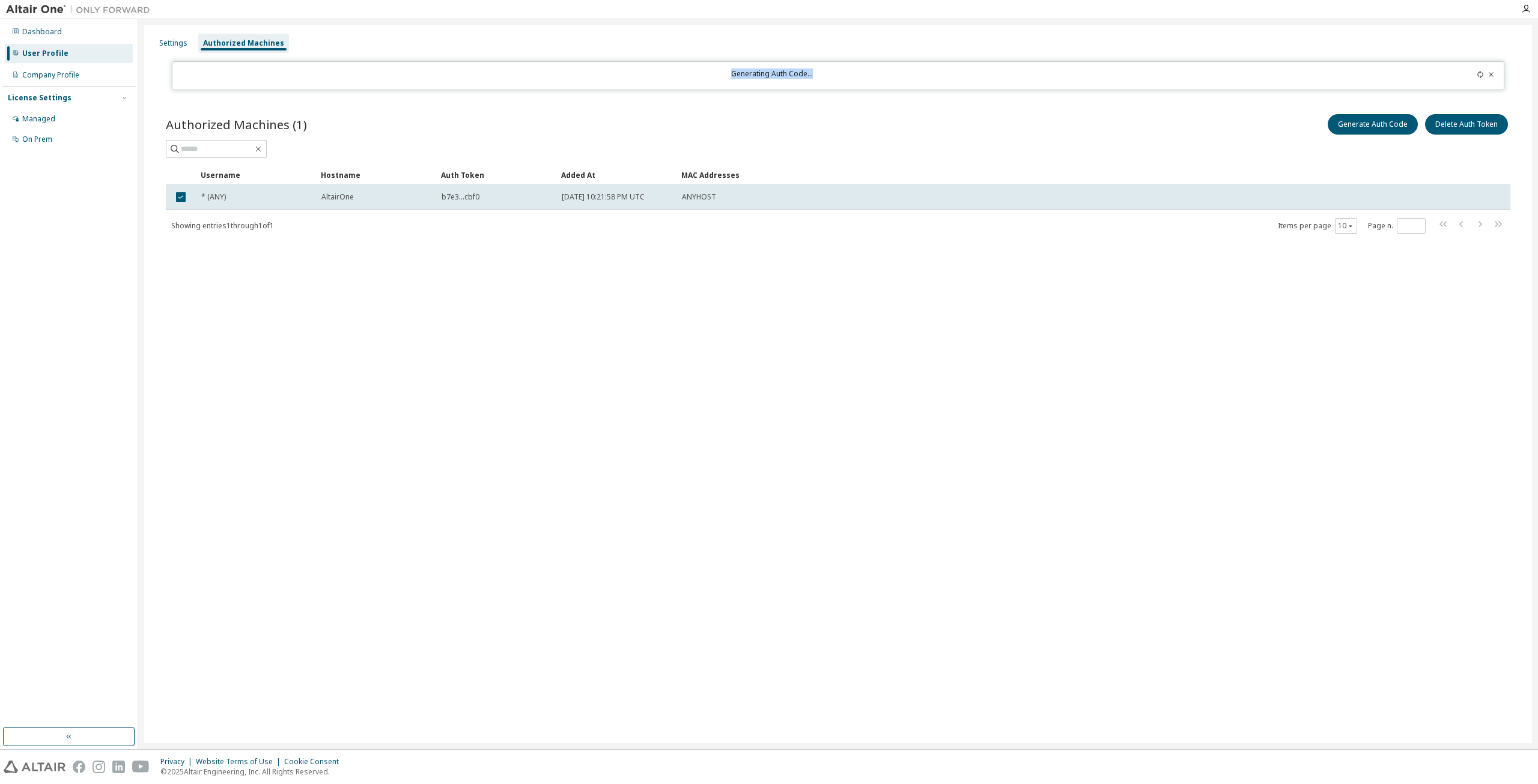
drag, startPoint x: 732, startPoint y: 73, endPoint x: 843, endPoint y: 78, distance: 111.1
click at [843, 78] on div "Generating Auth Code..." at bounding box center [771, 76] width 1185 height 13
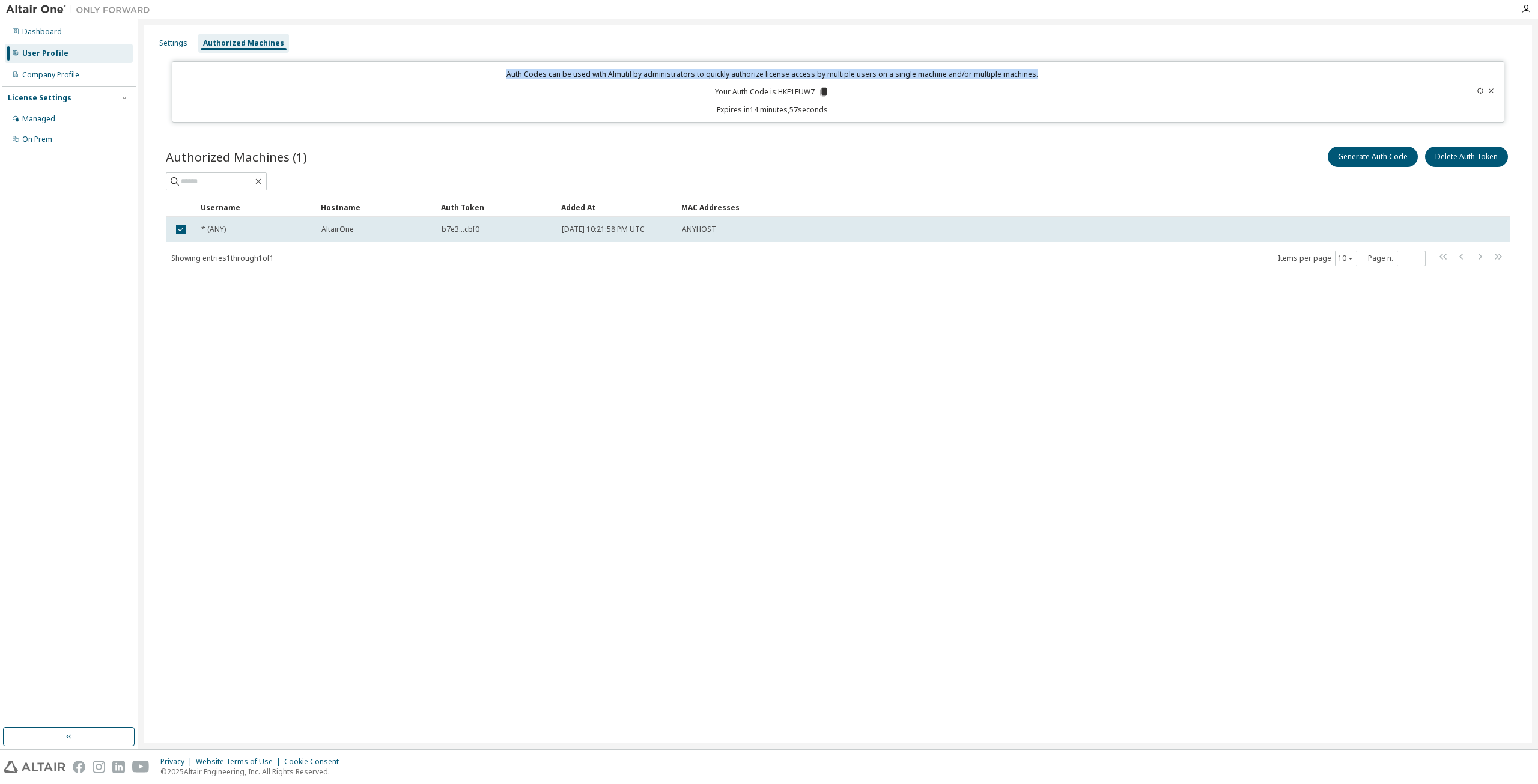
drag, startPoint x: 511, startPoint y: 74, endPoint x: 1049, endPoint y: 68, distance: 538.0
click at [1049, 68] on div "Auth Codes can be used with Almutil by administrators to quickly authorize lice…" at bounding box center [837, 92] width 1332 height 61
click at [825, 90] on icon at bounding box center [824, 92] width 6 height 8
click at [38, 30] on div "Dashboard" at bounding box center [42, 32] width 40 height 10
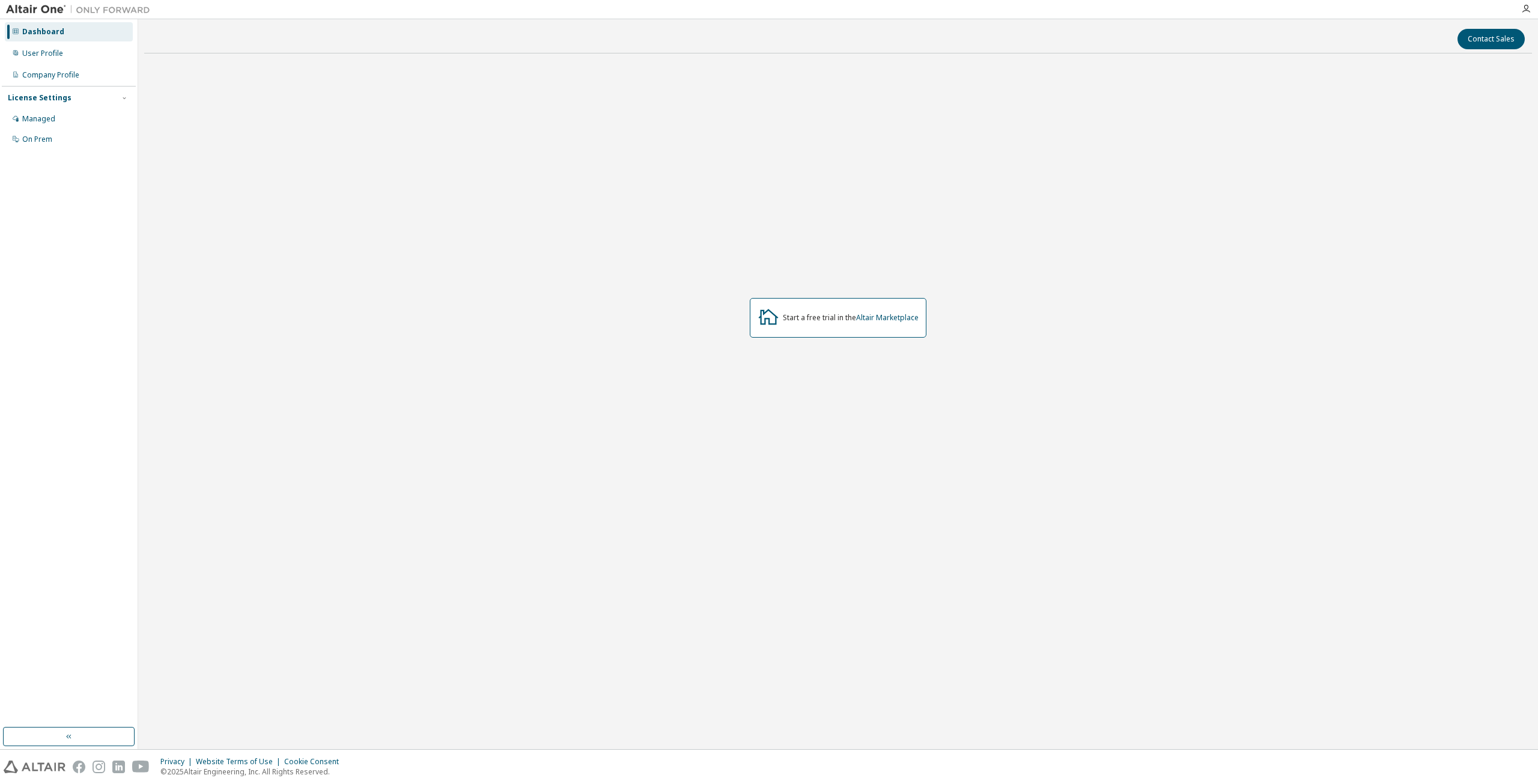
click at [38, 7] on img at bounding box center [81, 9] width 150 height 12
drag, startPoint x: 1526, startPoint y: 7, endPoint x: 1518, endPoint y: 9, distance: 8.2
click at [1525, 7] on icon "button" at bounding box center [1526, 9] width 10 height 10
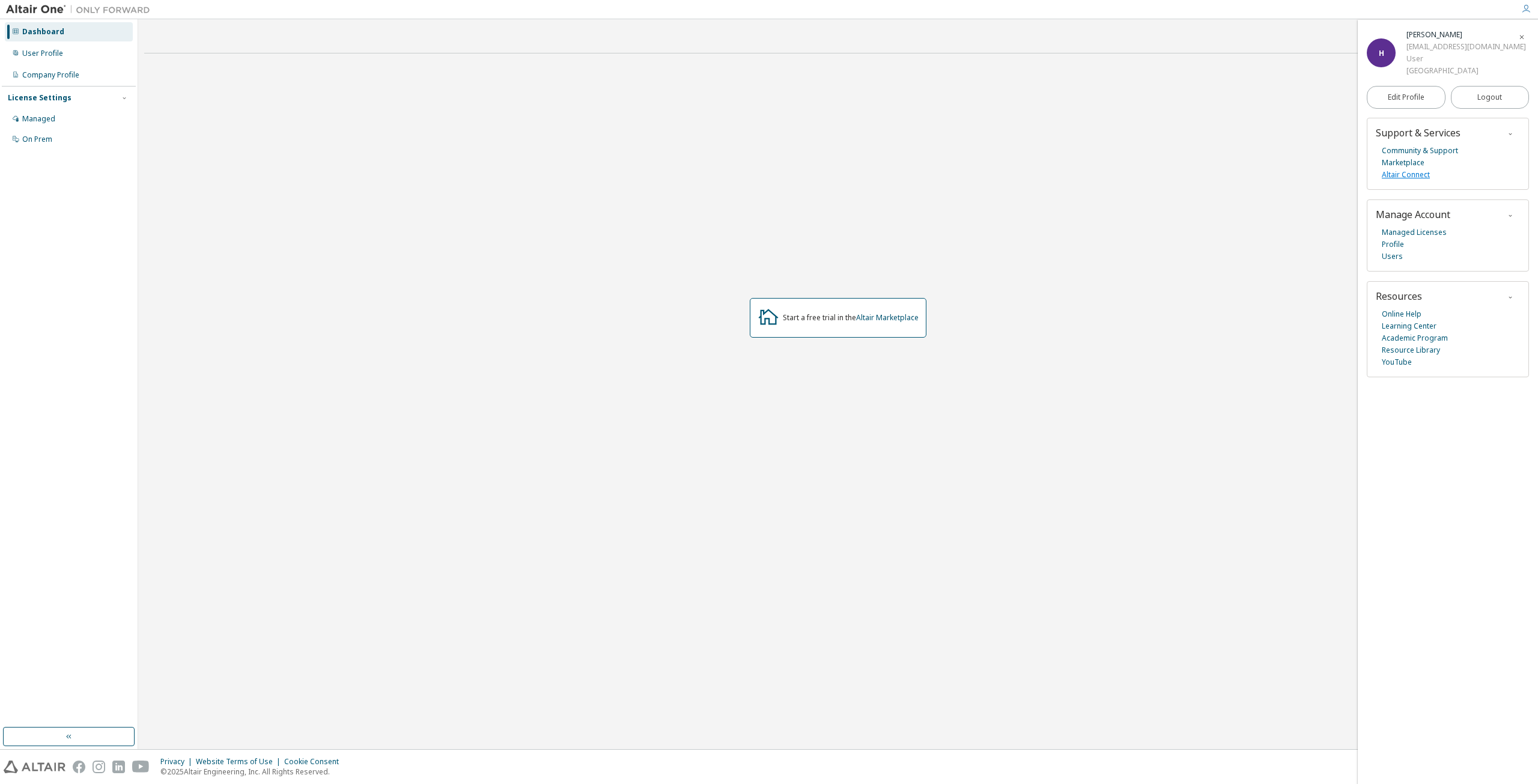
click at [1411, 181] on link "Altair Connect" at bounding box center [1406, 174] width 48 height 12
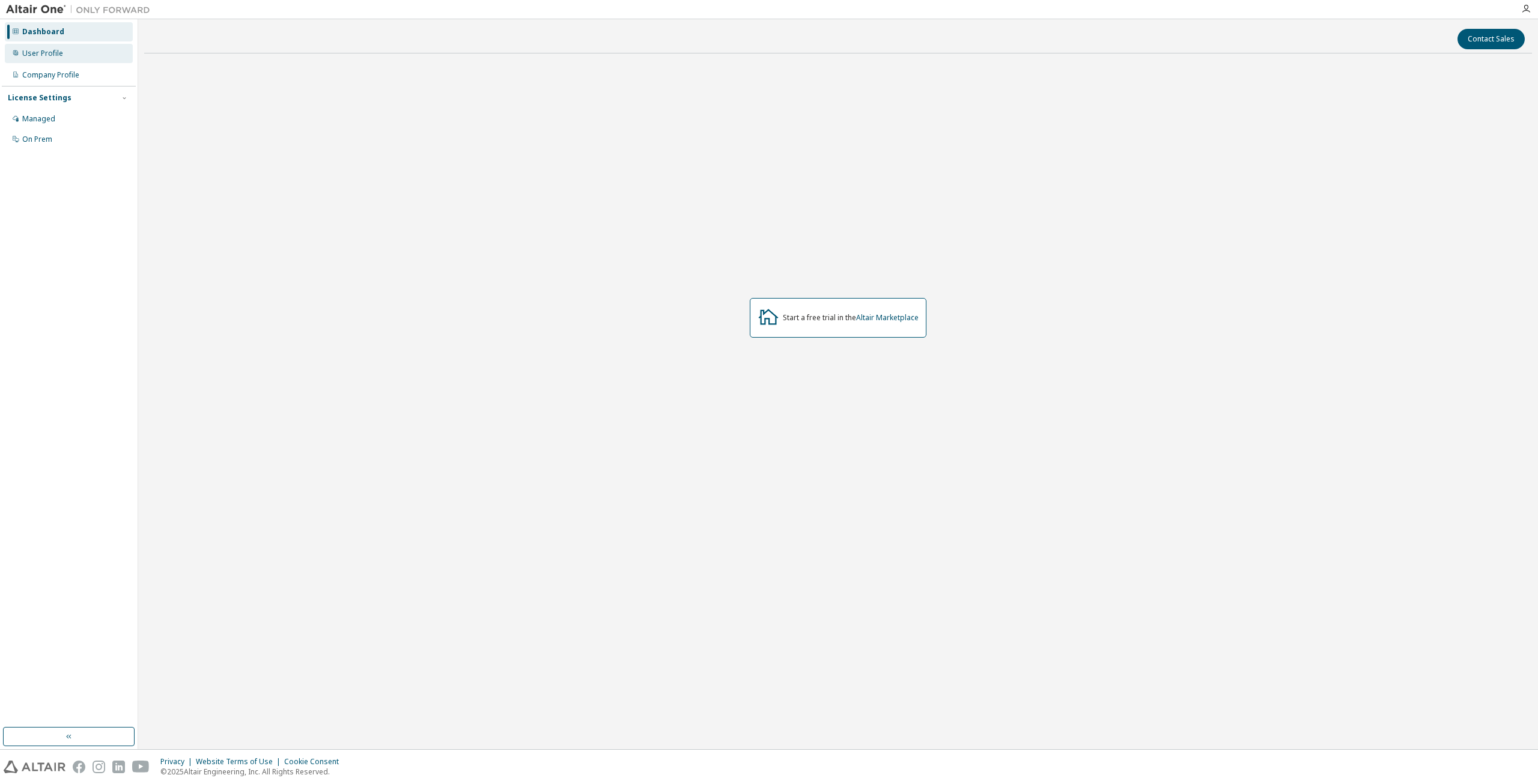
click at [69, 47] on div "User Profile" at bounding box center [69, 53] width 128 height 19
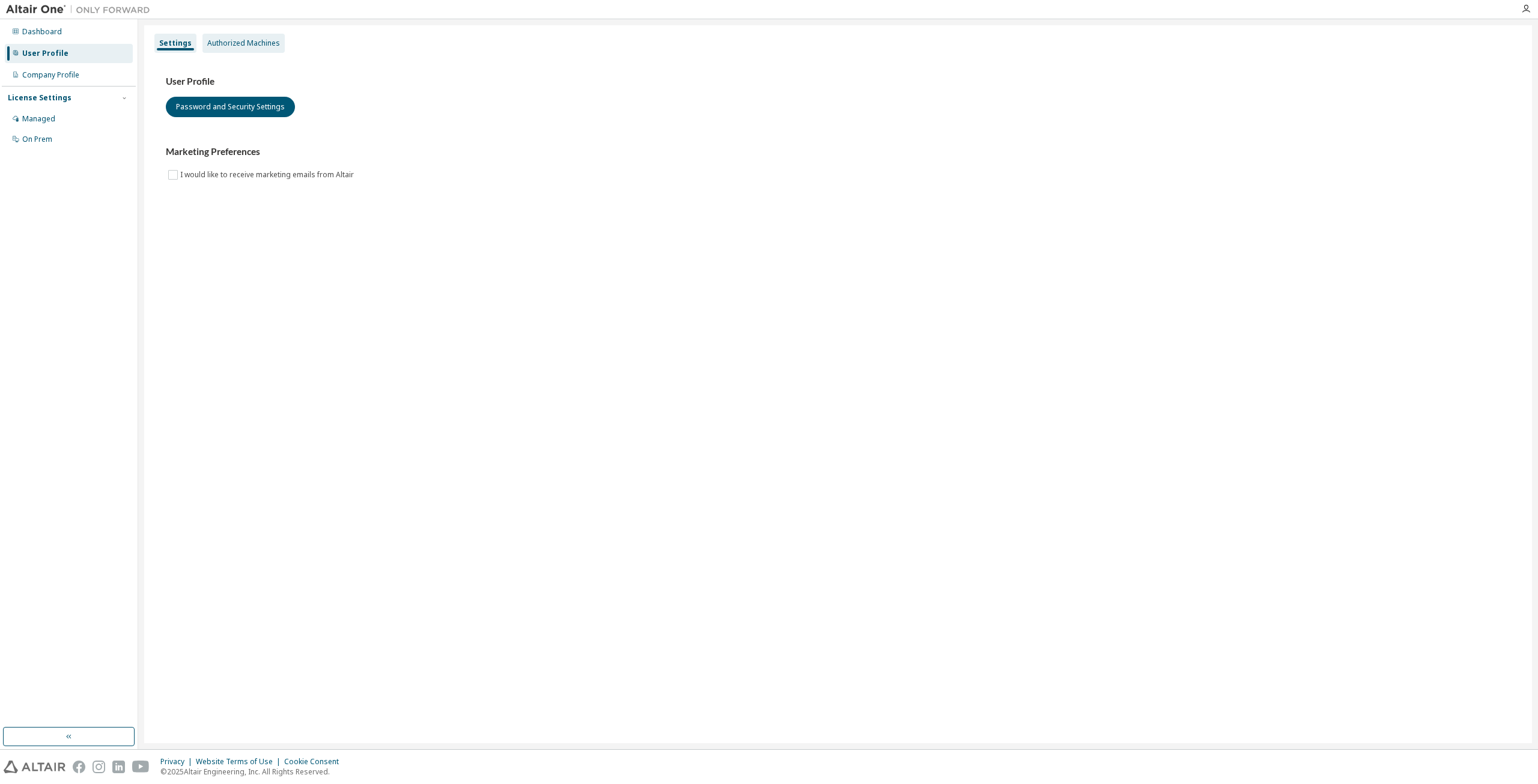
click at [219, 38] on div "Authorized Machines" at bounding box center [243, 43] width 73 height 10
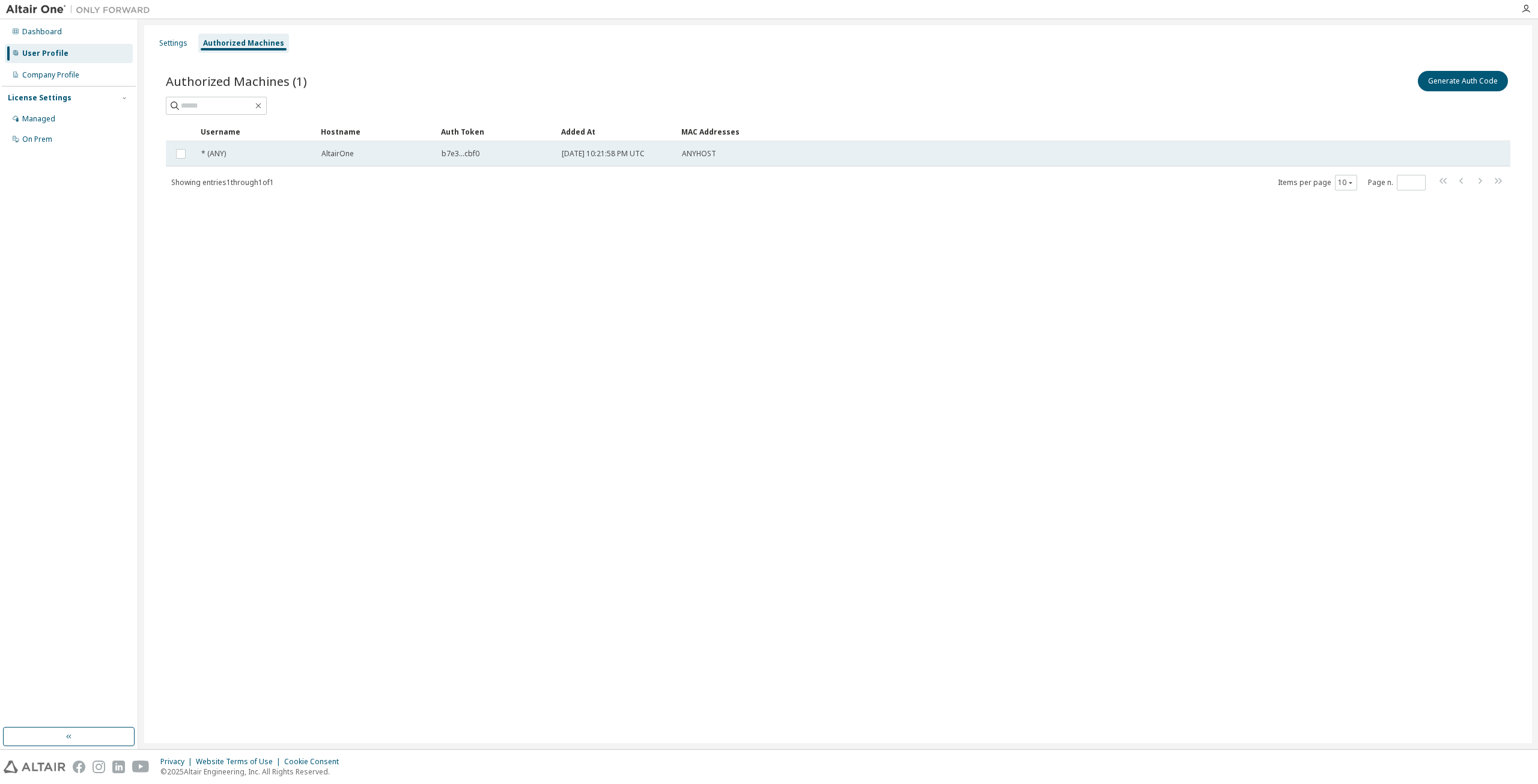
click at [400, 151] on div "AltairOne" at bounding box center [376, 154] width 110 height 10
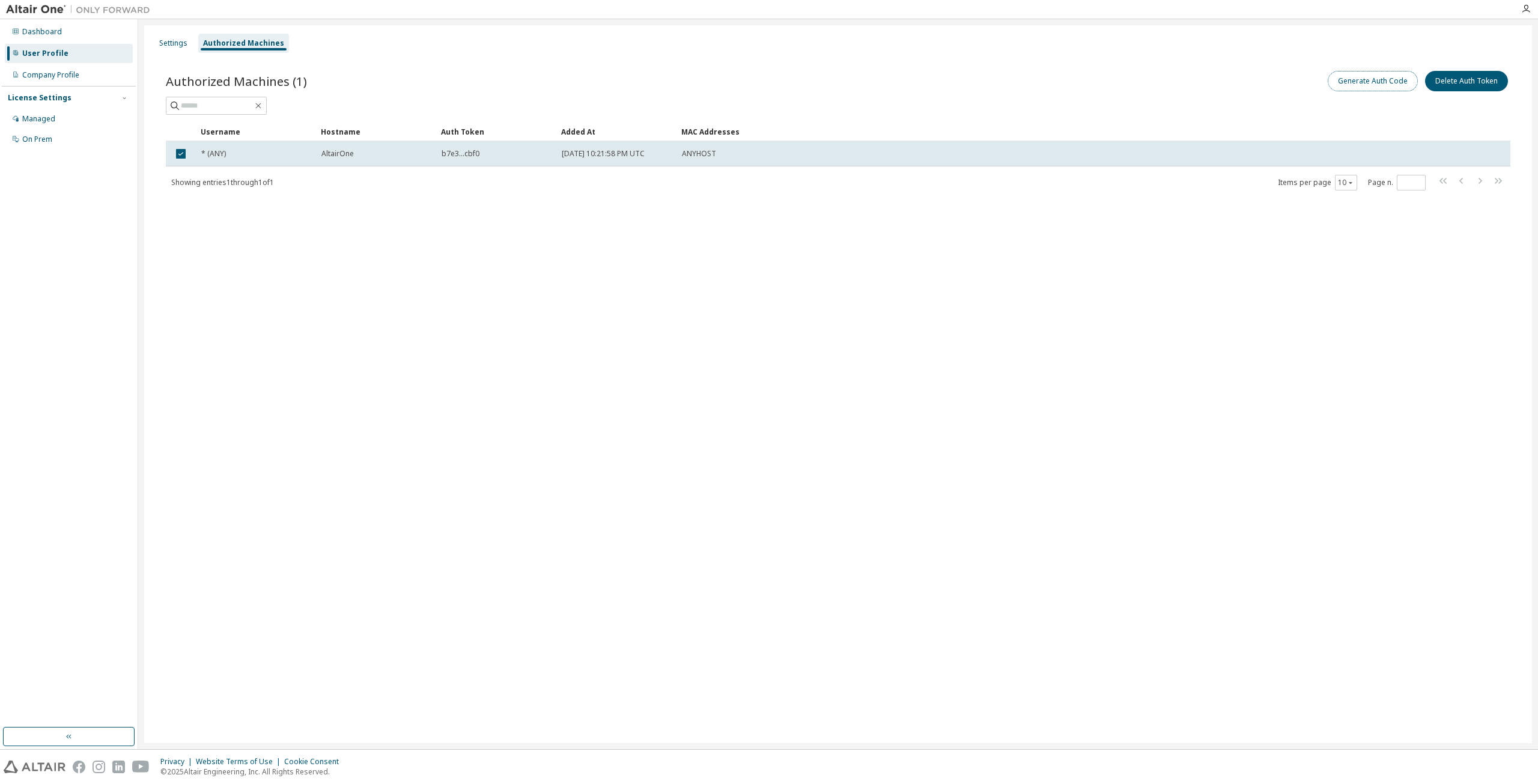
click at [1343, 81] on button "Generate Auth Code" at bounding box center [1373, 81] width 90 height 20
